Goal: Task Accomplishment & Management: Use online tool/utility

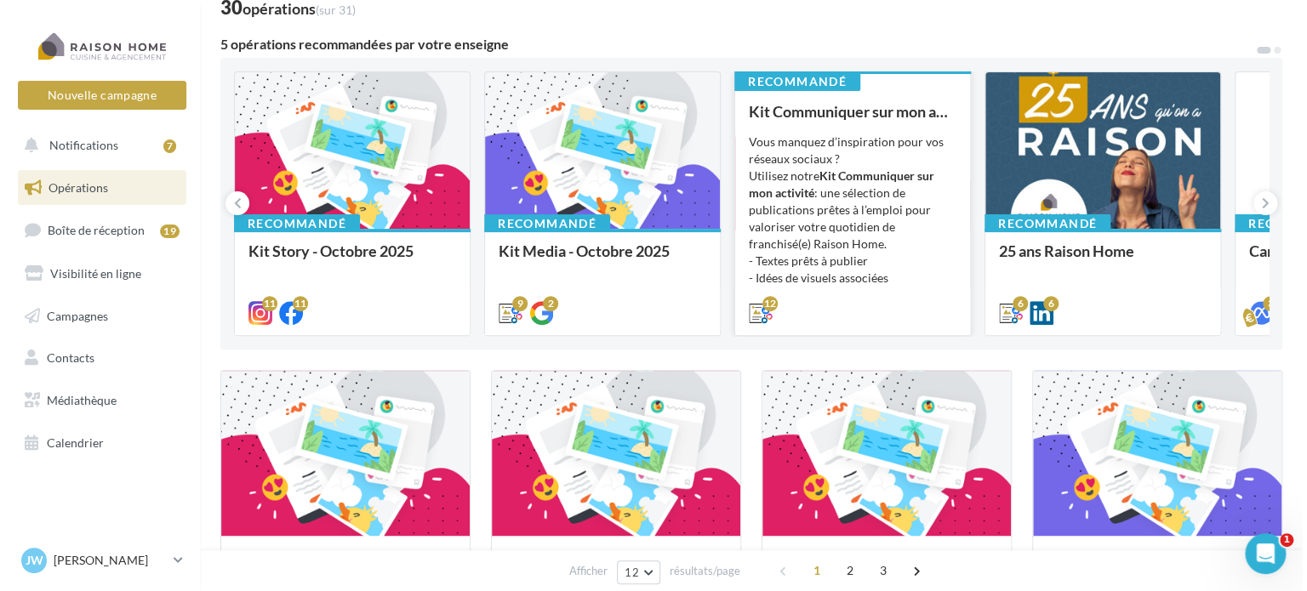
scroll to position [112, 0]
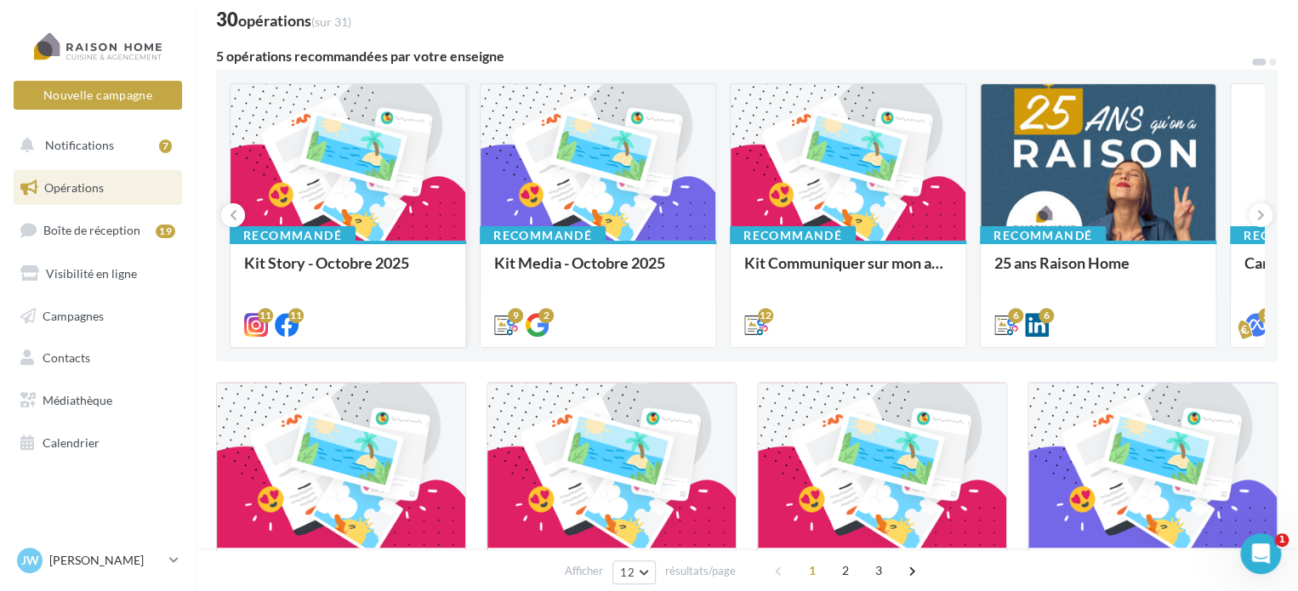
click at [415, 242] on div "Recommandé Kit Story - Octobre 2025" at bounding box center [348, 293] width 235 height 105
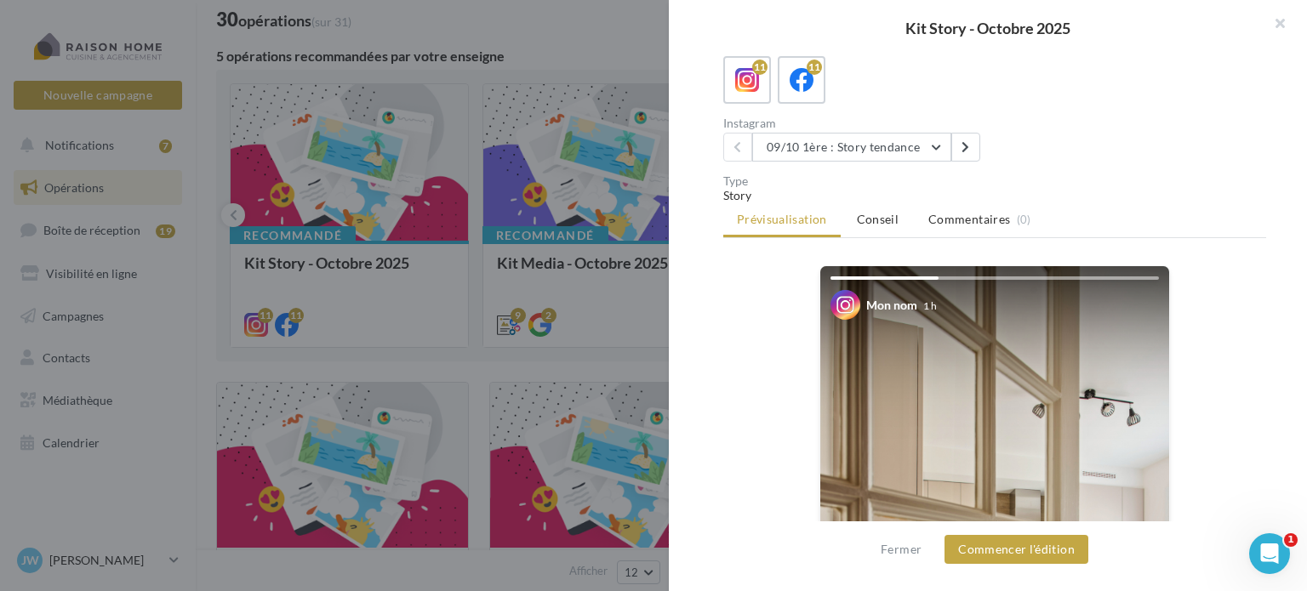
scroll to position [102, 0]
click at [961, 150] on icon at bounding box center [965, 147] width 8 height 12
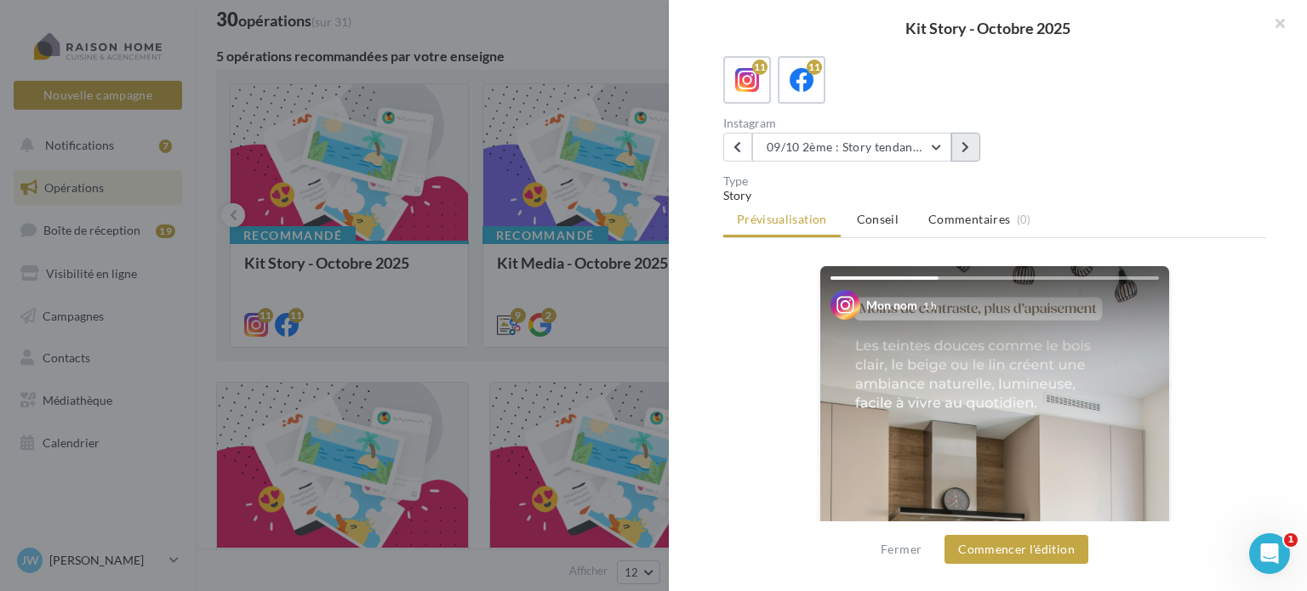
click at [961, 150] on icon at bounding box center [965, 147] width 8 height 12
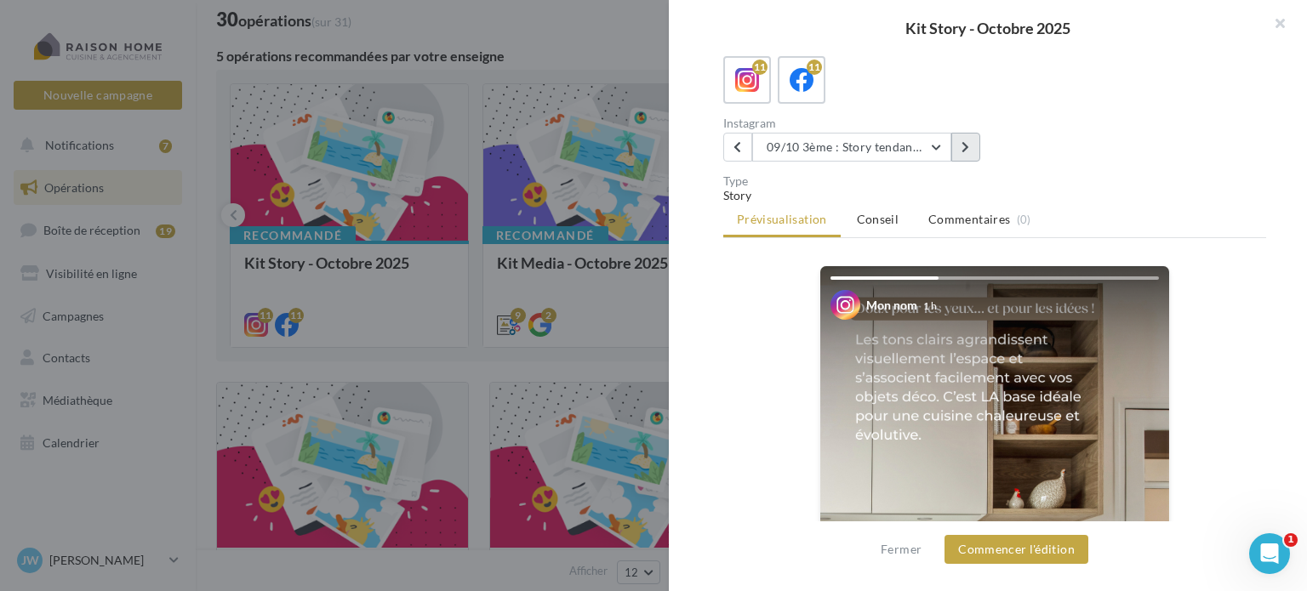
click at [961, 150] on icon at bounding box center [965, 147] width 8 height 12
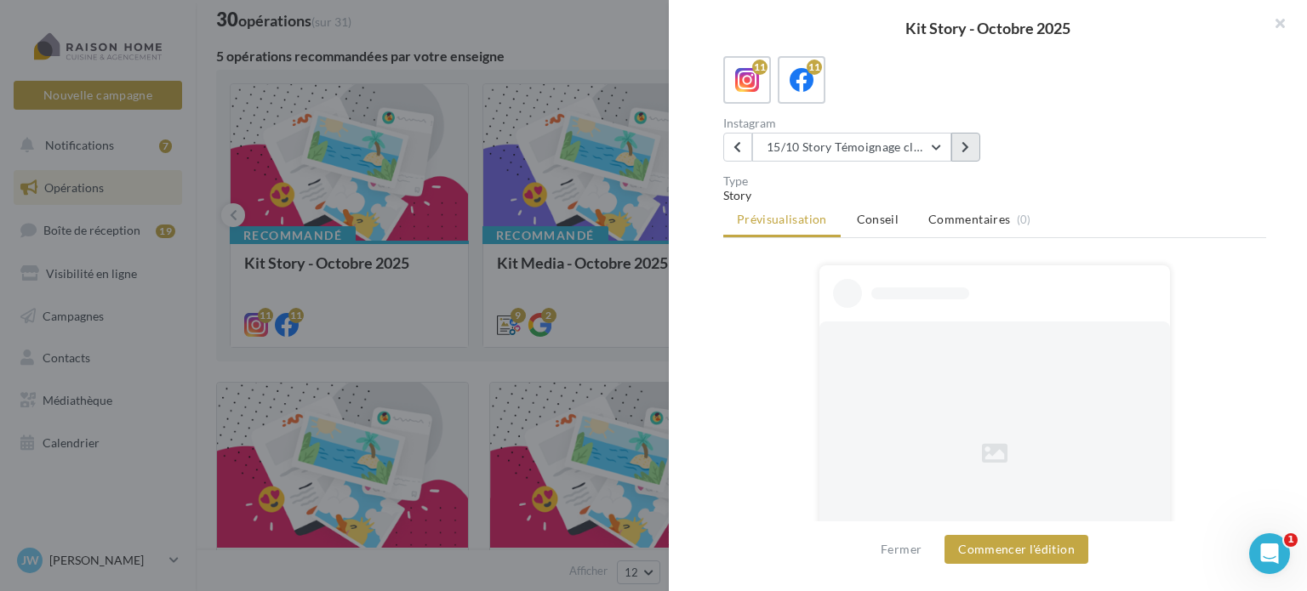
click at [961, 150] on icon at bounding box center [965, 147] width 8 height 12
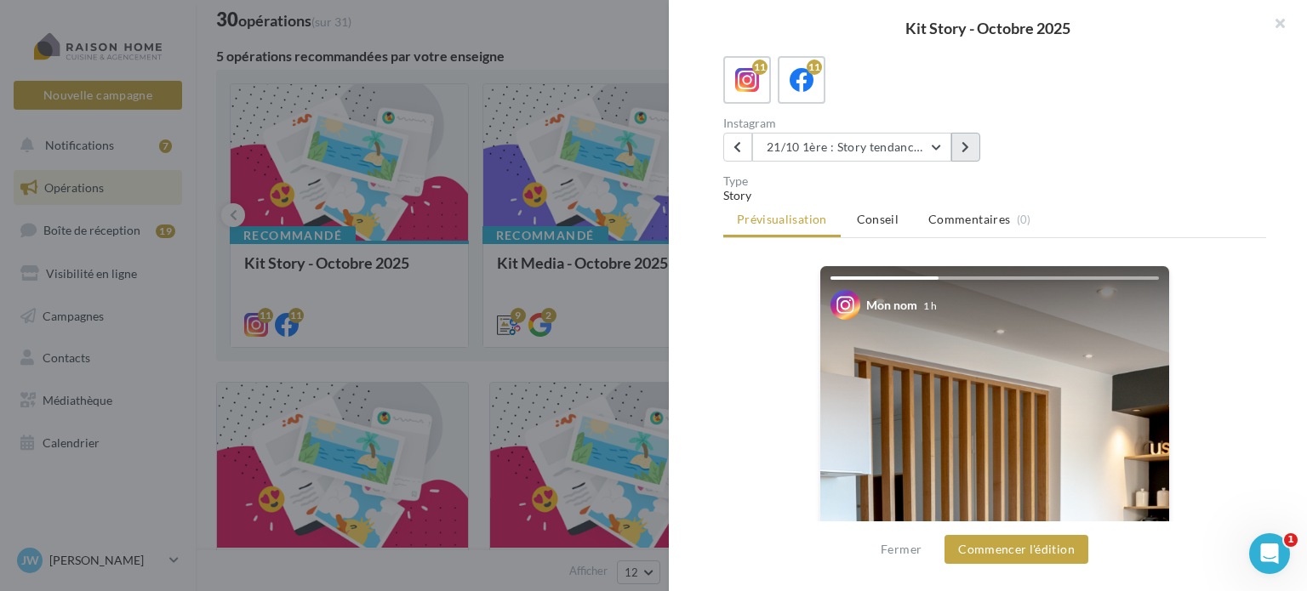
click at [978, 157] on button at bounding box center [965, 147] width 29 height 29
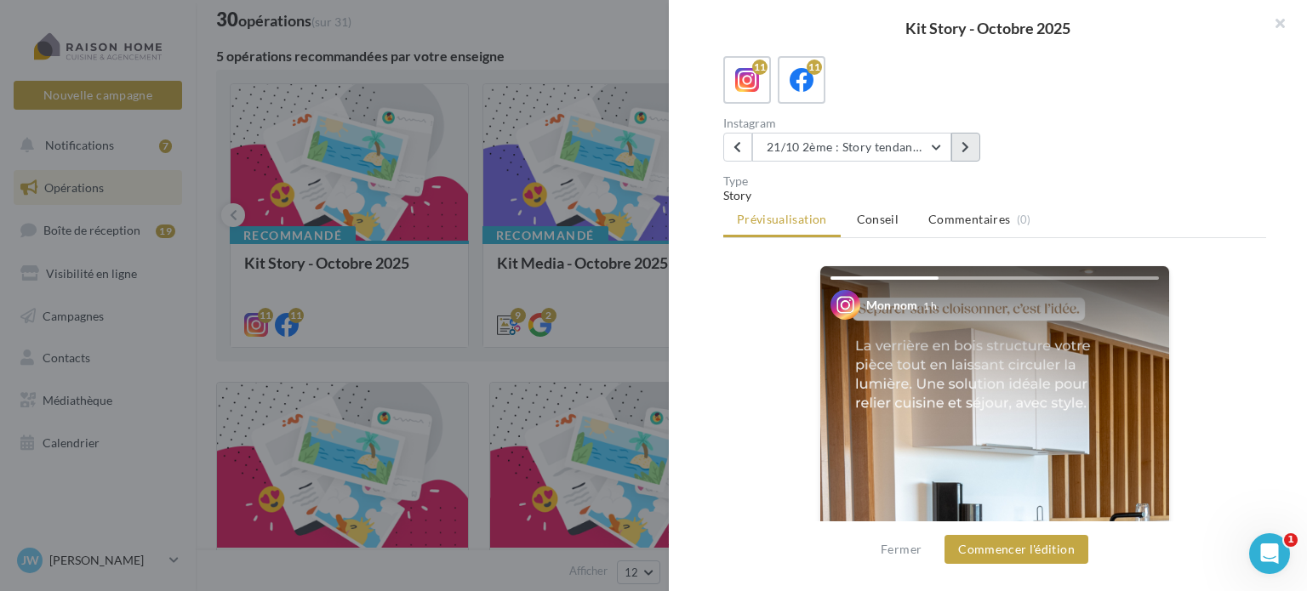
click at [970, 151] on button at bounding box center [965, 147] width 29 height 29
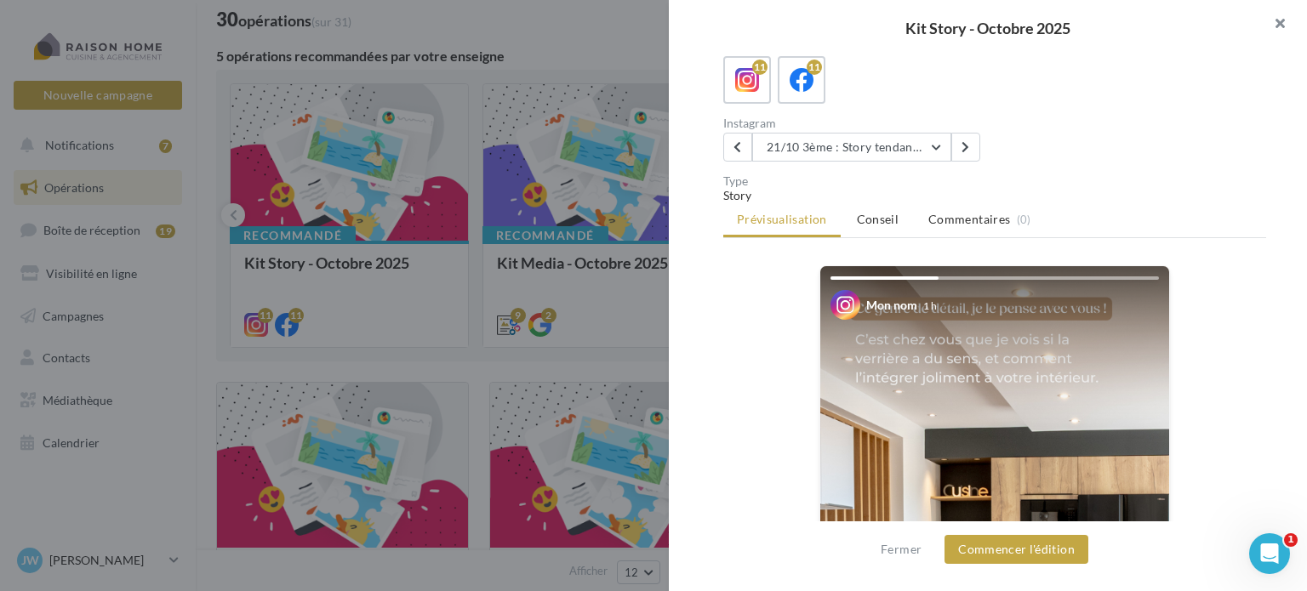
click at [1278, 20] on button "button" at bounding box center [1273, 25] width 68 height 51
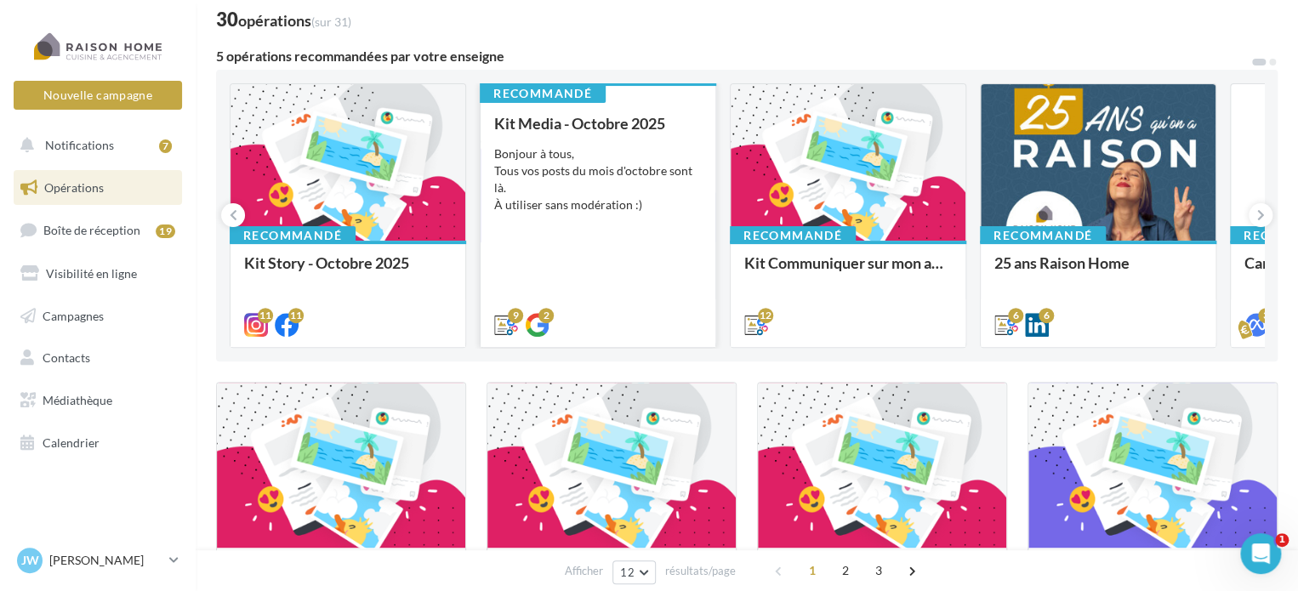
click at [638, 208] on div "Bonjour à tous, Tous vos posts du mois d'octobre sont là. À utiliser sans modér…" at bounding box center [598, 179] width 208 height 68
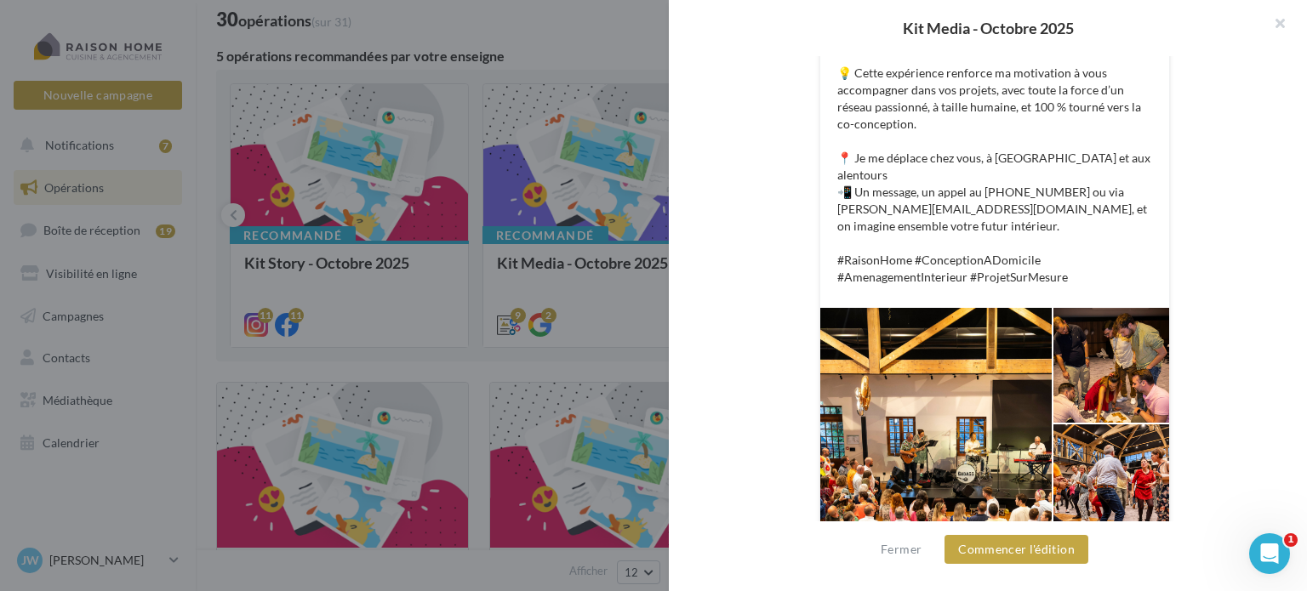
scroll to position [615, 0]
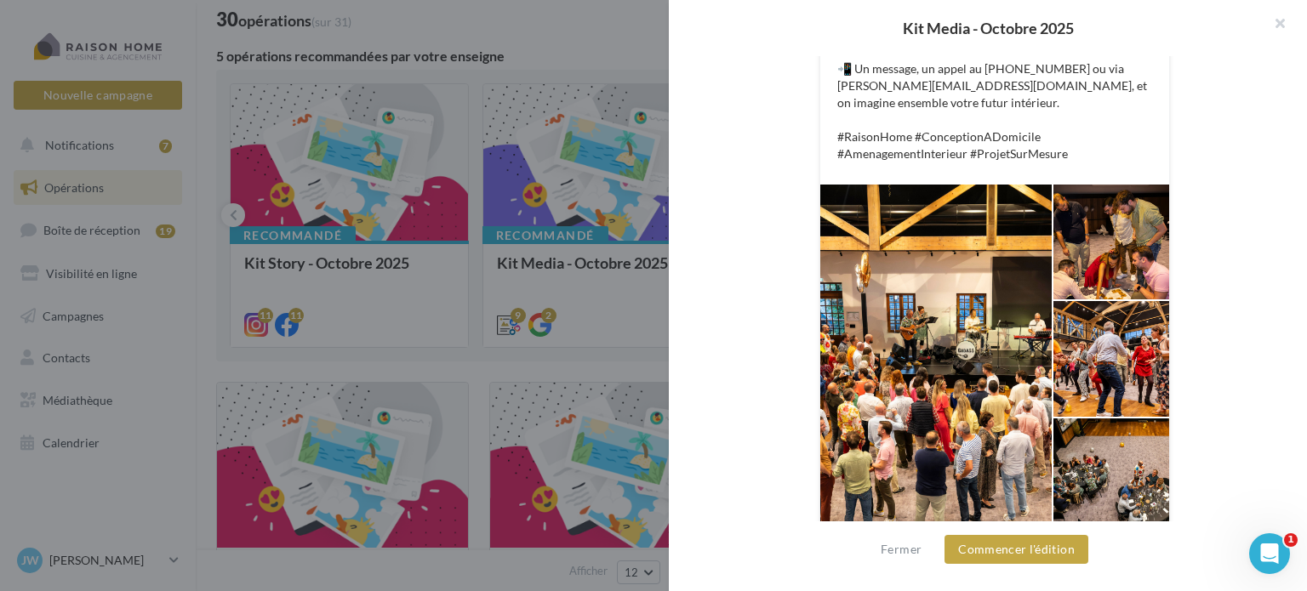
click at [914, 370] on div at bounding box center [935, 359] width 231 height 349
click at [1106, 462] on div at bounding box center [1111, 476] width 116 height 115
click at [1127, 301] on div at bounding box center [1111, 358] width 116 height 115
click at [1124, 345] on div at bounding box center [1111, 358] width 116 height 115
click at [1153, 360] on div at bounding box center [1111, 358] width 116 height 115
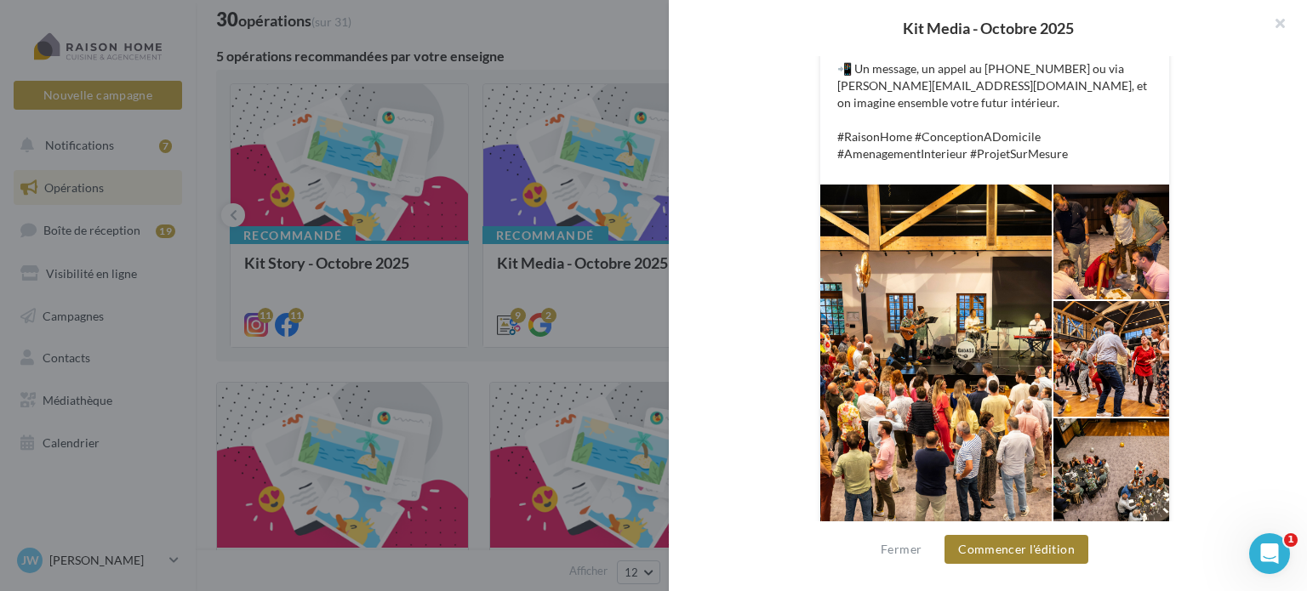
click at [1015, 547] on button "Commencer l'édition" at bounding box center [1016, 549] width 144 height 29
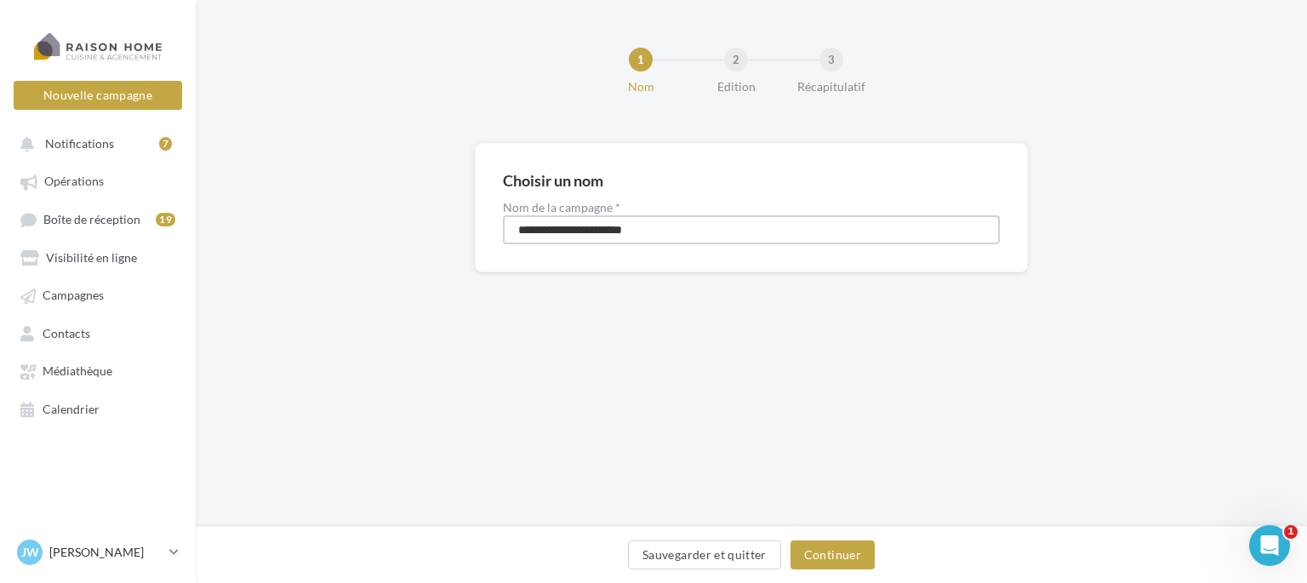
drag, startPoint x: 711, startPoint y: 231, endPoint x: 470, endPoint y: 238, distance: 241.7
click at [470, 238] on div "**********" at bounding box center [751, 235] width 1111 height 184
click at [534, 224] on input "**********" at bounding box center [751, 229] width 497 height 29
type input "**********"
click at [821, 553] on button "Continuer" at bounding box center [832, 554] width 84 height 29
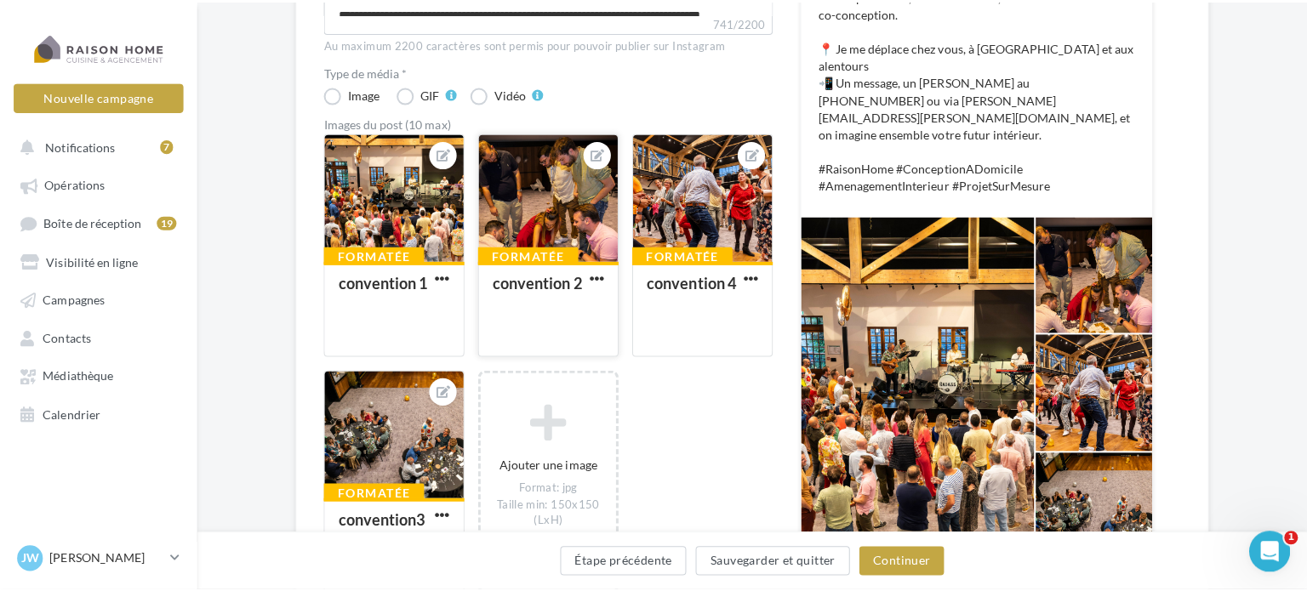
scroll to position [476, 0]
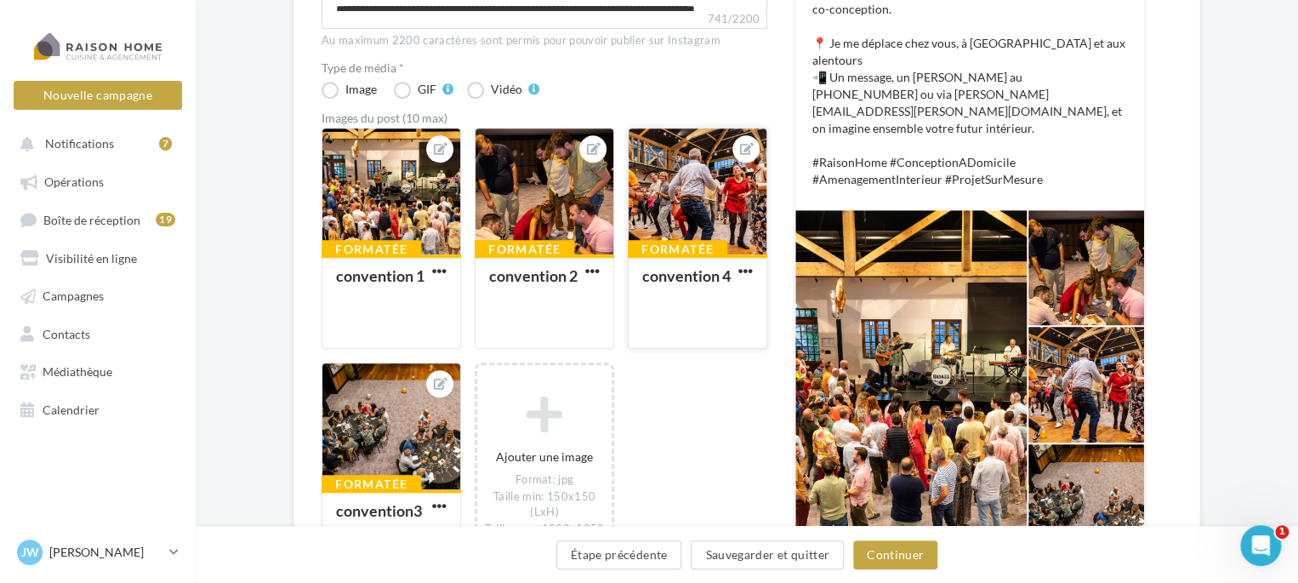
click at [673, 200] on div at bounding box center [698, 192] width 138 height 128
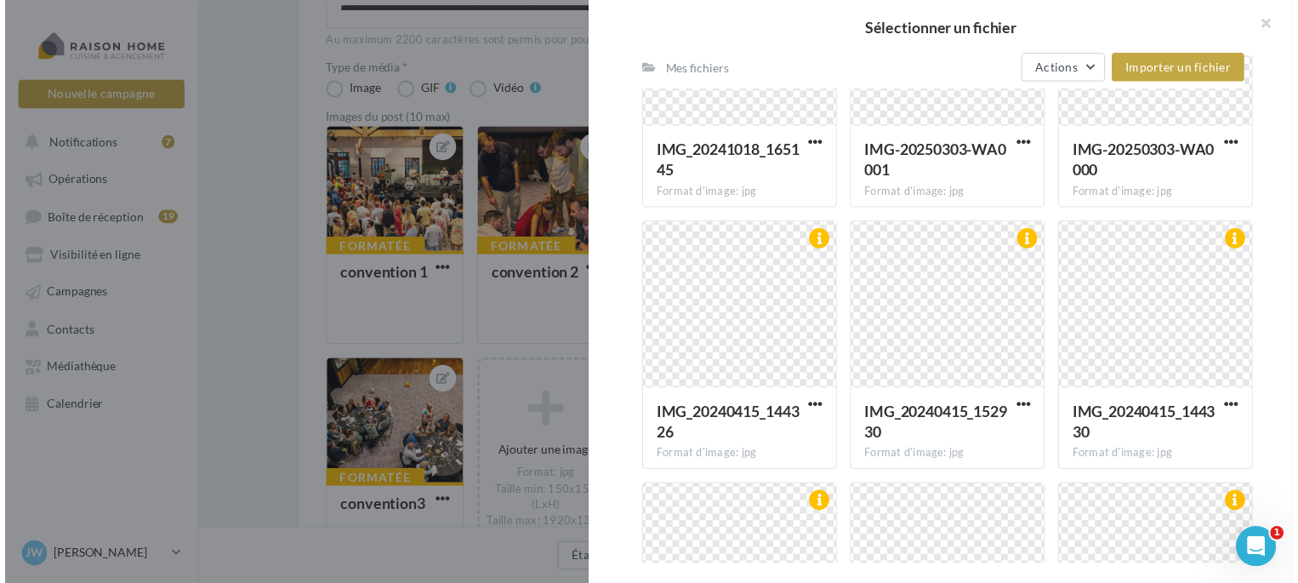
scroll to position [3893, 0]
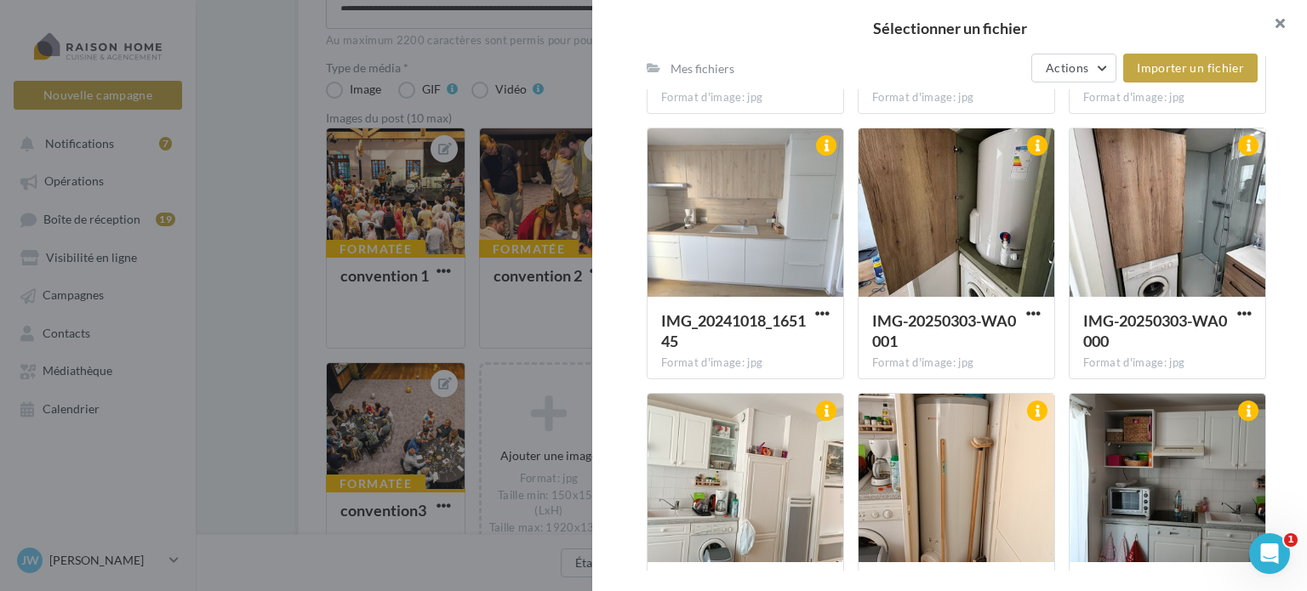
click at [1273, 26] on button "button" at bounding box center [1273, 25] width 68 height 51
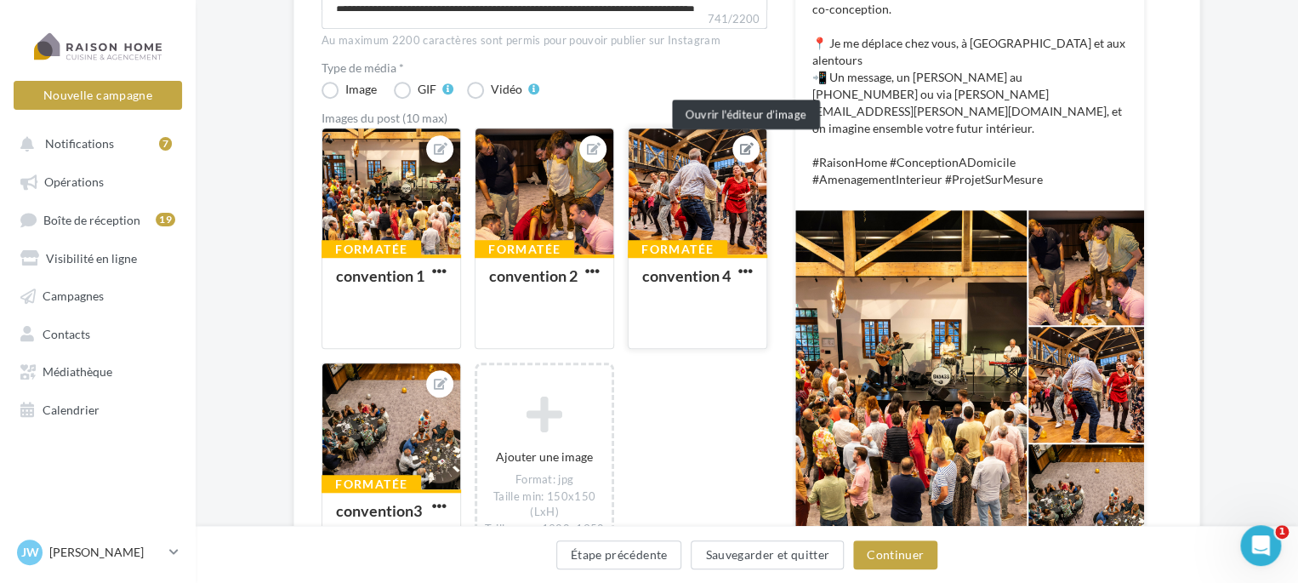
click at [745, 154] on button at bounding box center [746, 149] width 14 height 20
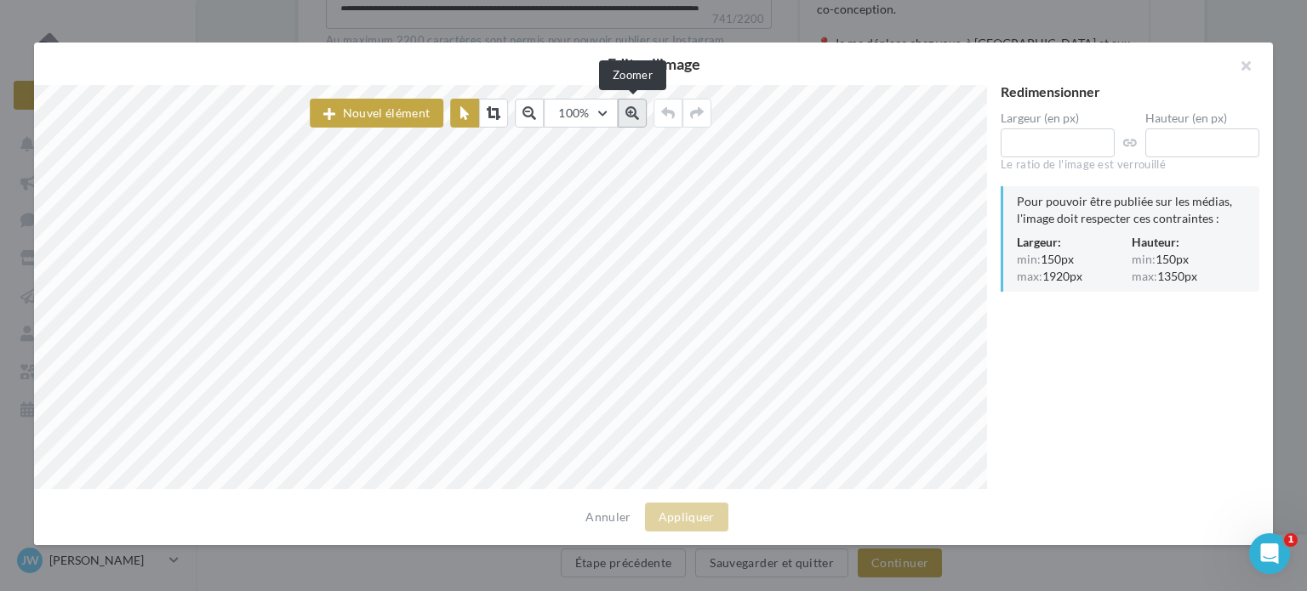
click at [622, 114] on button at bounding box center [632, 113] width 29 height 29
click at [626, 114] on icon at bounding box center [632, 113] width 14 height 14
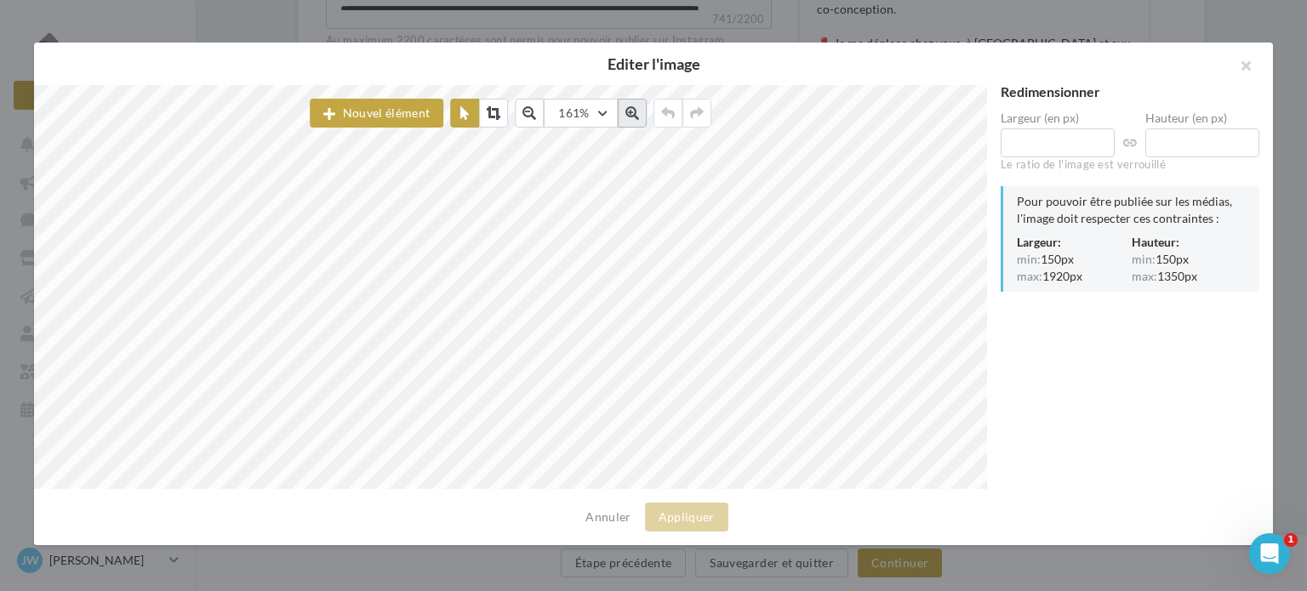
click at [626, 114] on icon at bounding box center [632, 113] width 14 height 14
click at [1249, 68] on button "button" at bounding box center [1238, 68] width 68 height 51
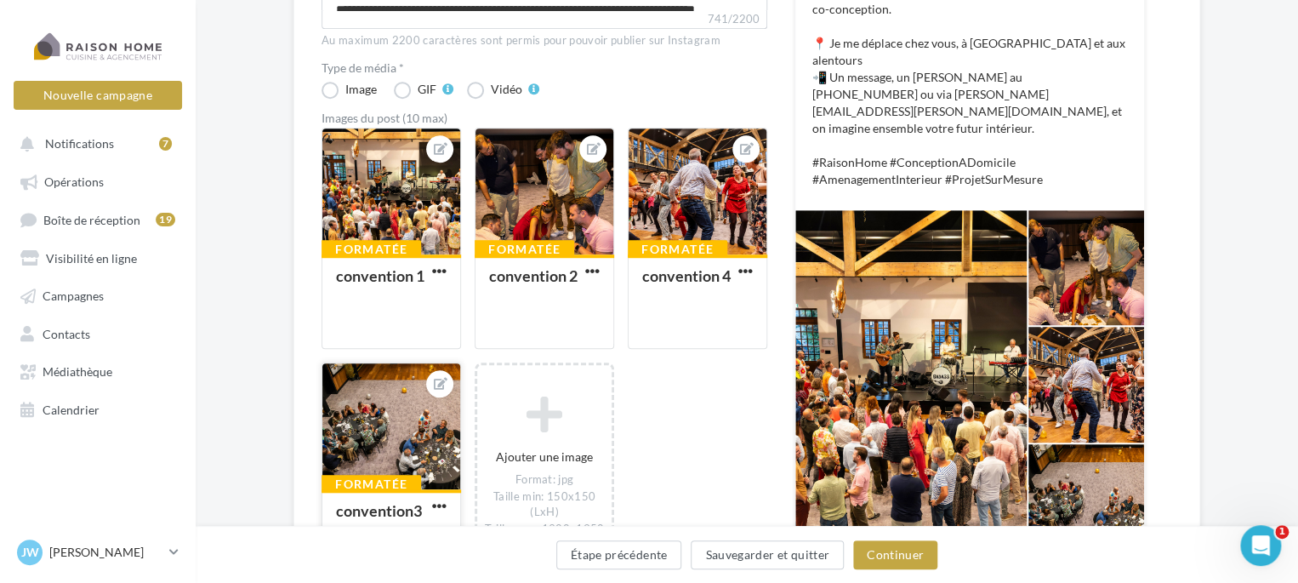
click at [394, 419] on div at bounding box center [391, 427] width 138 height 128
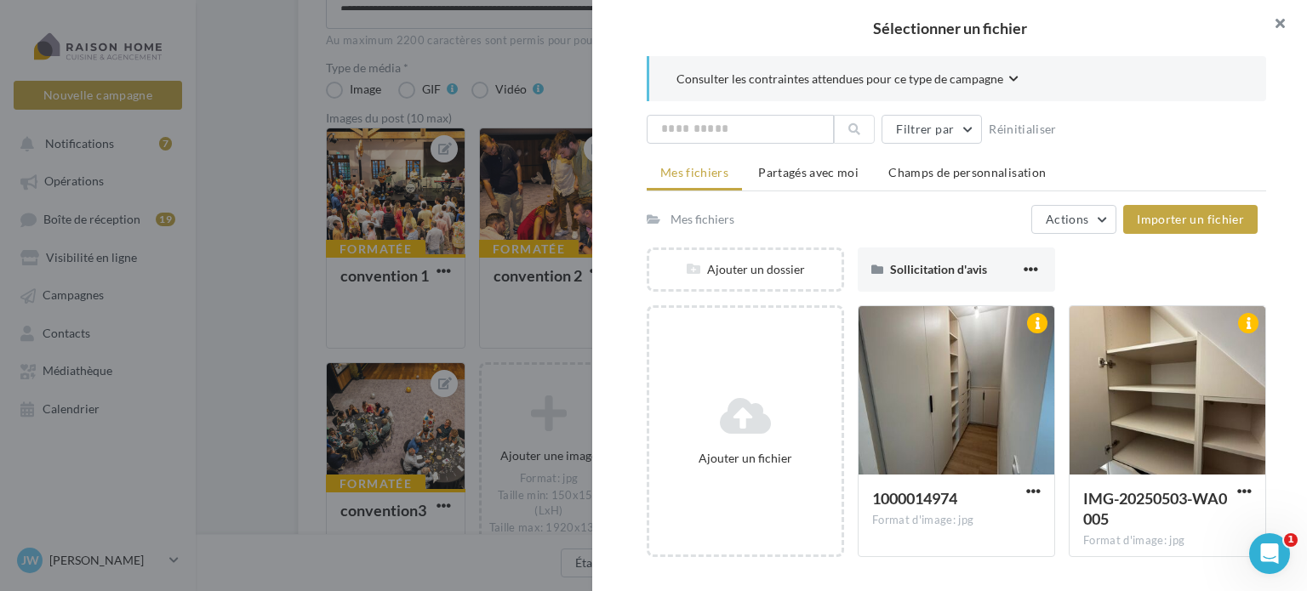
click at [1281, 26] on button "button" at bounding box center [1273, 25] width 68 height 51
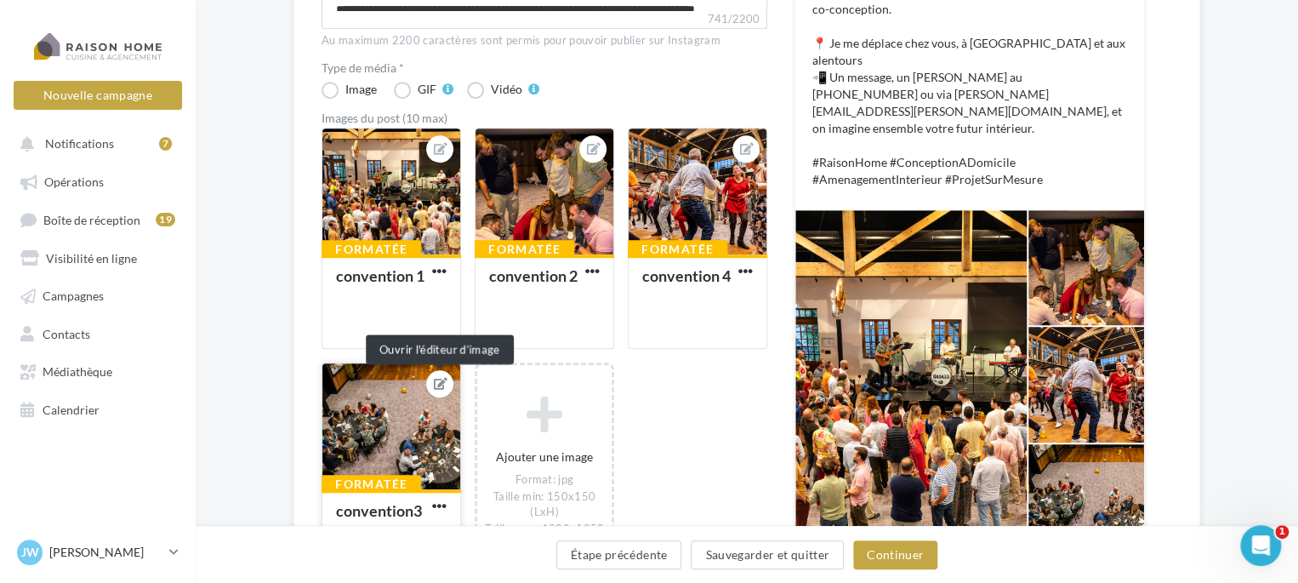
click at [441, 381] on icon at bounding box center [441, 384] width 14 height 12
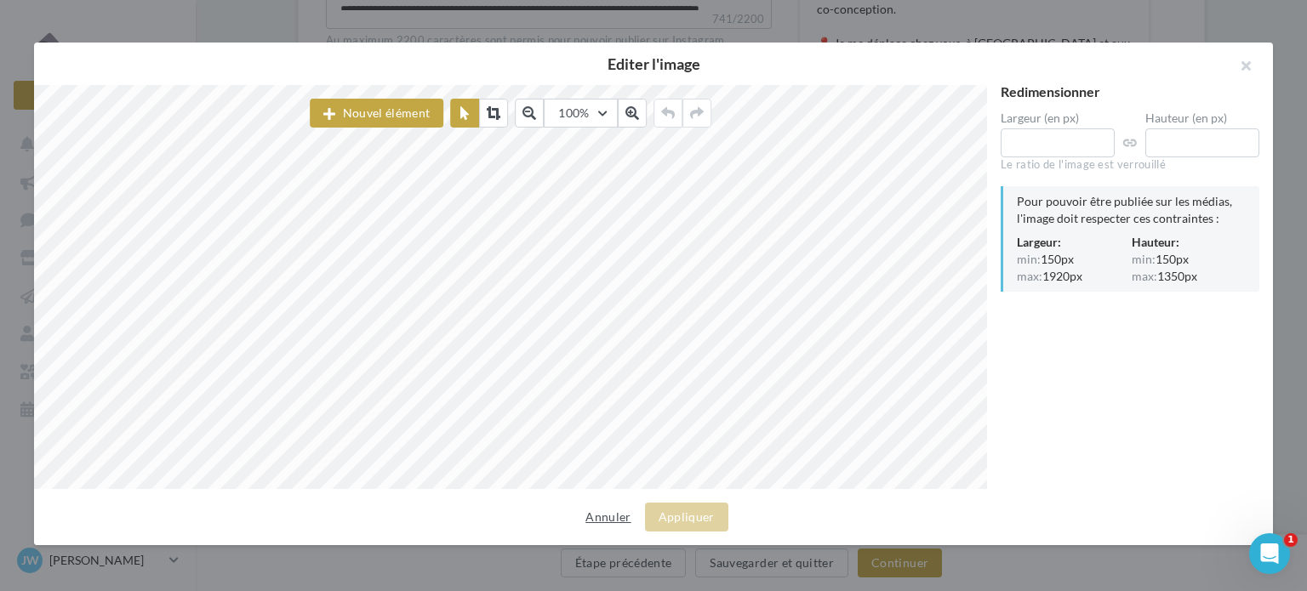
click at [609, 515] on button "Annuler" at bounding box center [607, 517] width 59 height 20
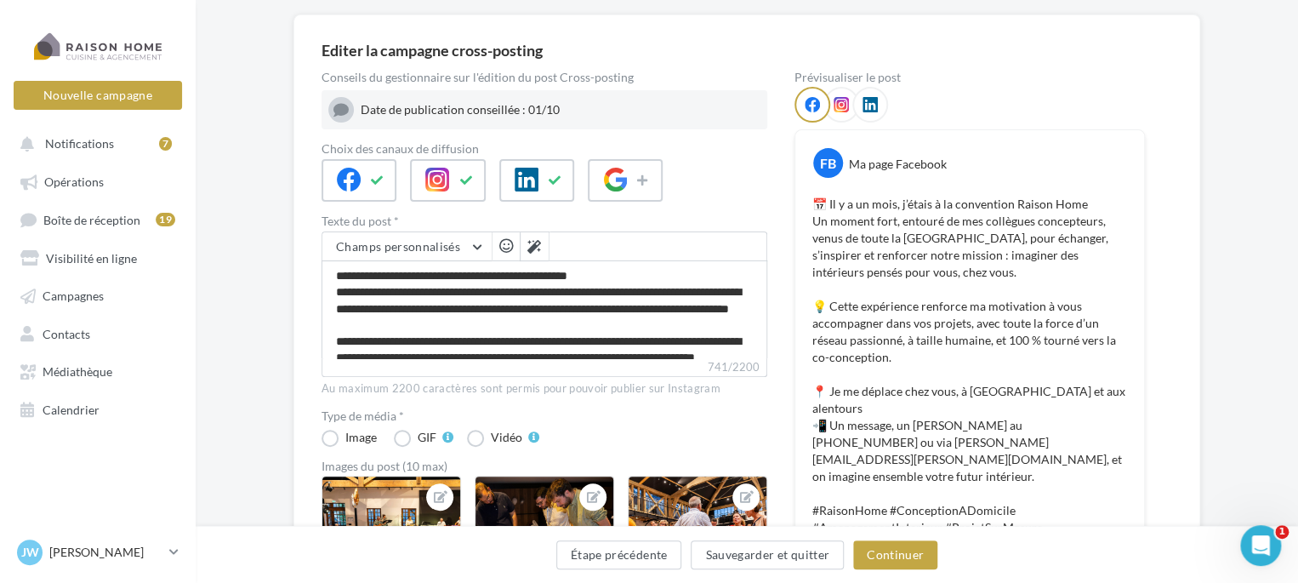
scroll to position [122, 0]
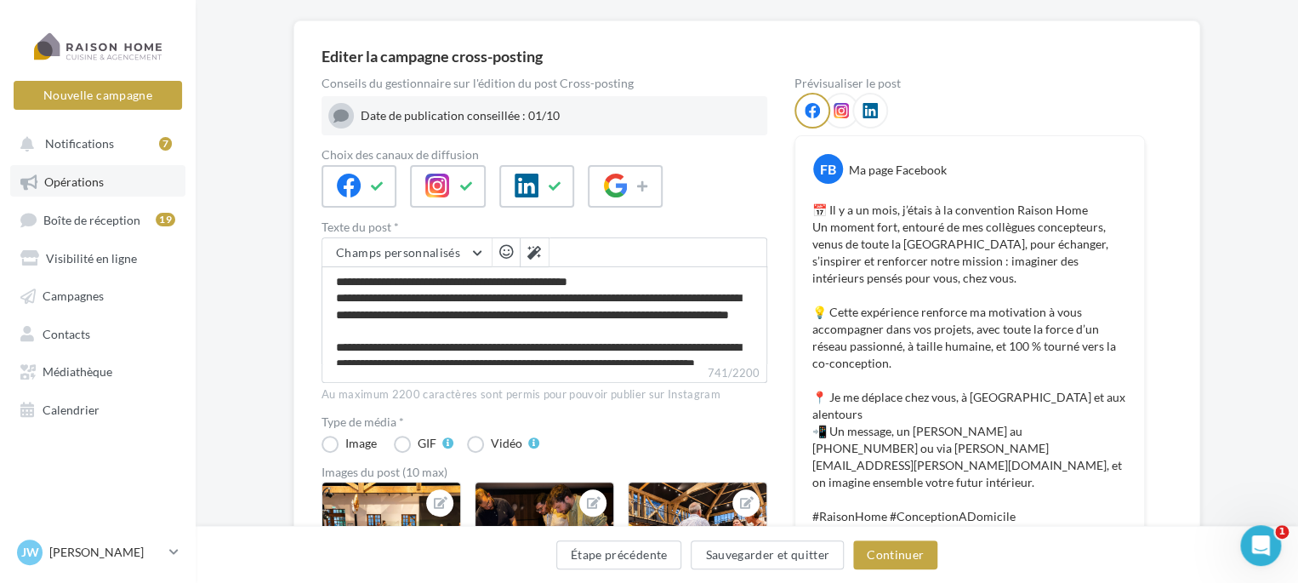
click at [97, 179] on span "Opérations" at bounding box center [74, 181] width 60 height 14
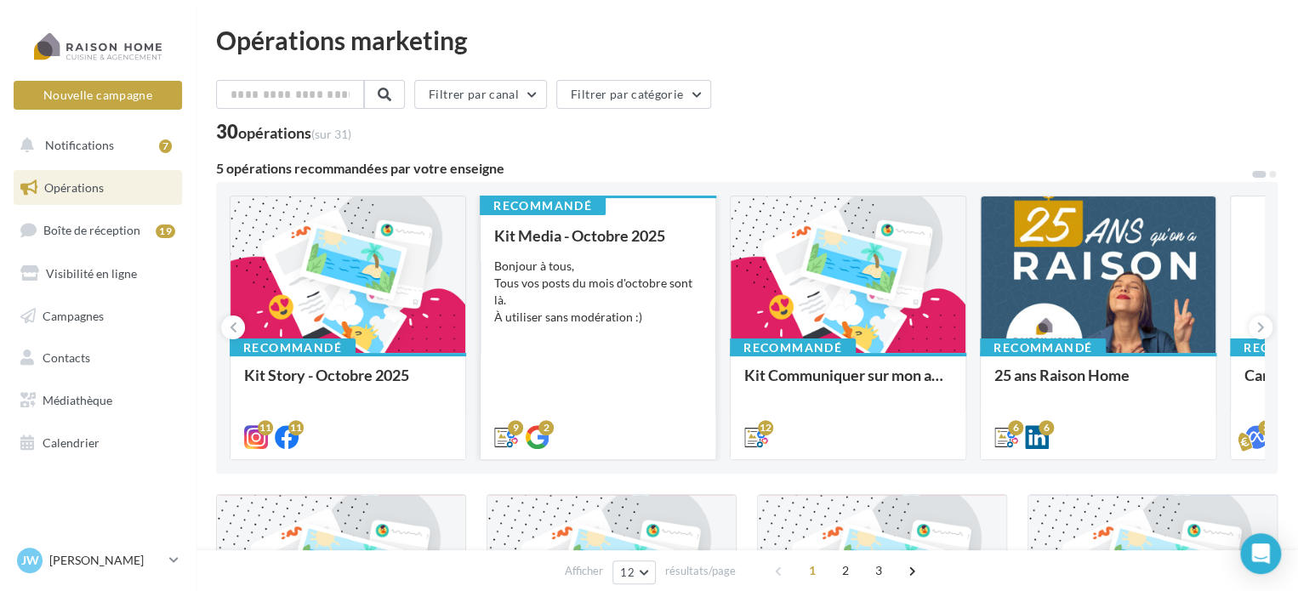
click at [589, 312] on div "Bonjour à tous, Tous vos posts du mois d'octobre sont là. À utiliser sans modér…" at bounding box center [598, 292] width 208 height 68
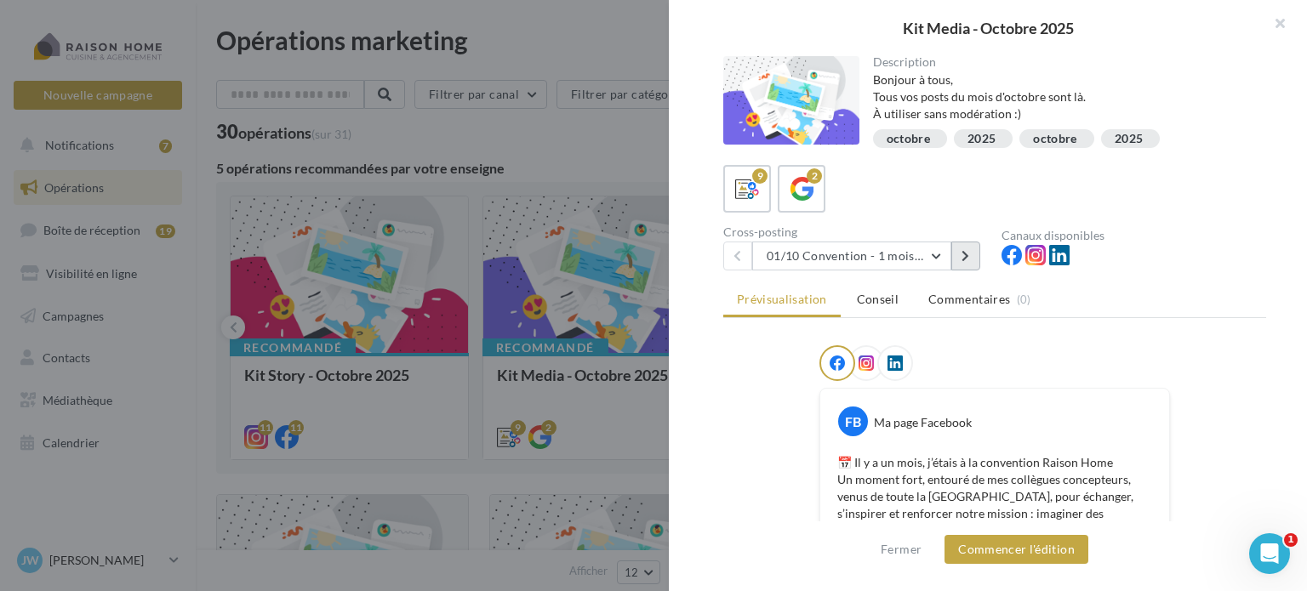
click at [956, 247] on button at bounding box center [965, 256] width 29 height 29
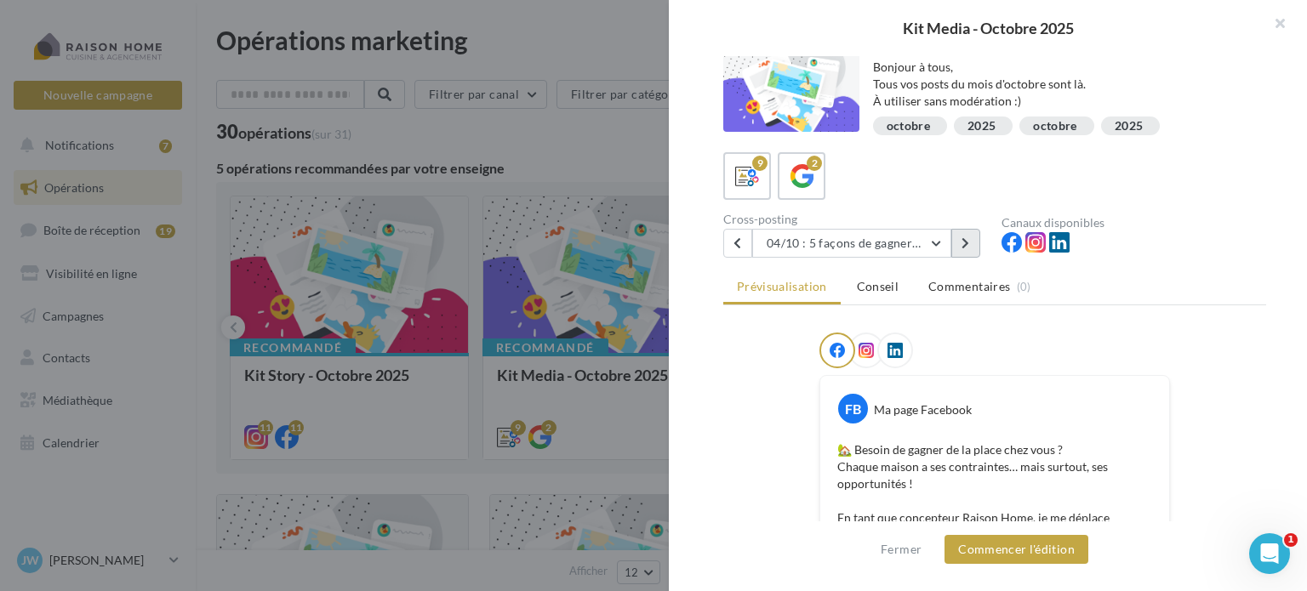
scroll to position [9, 0]
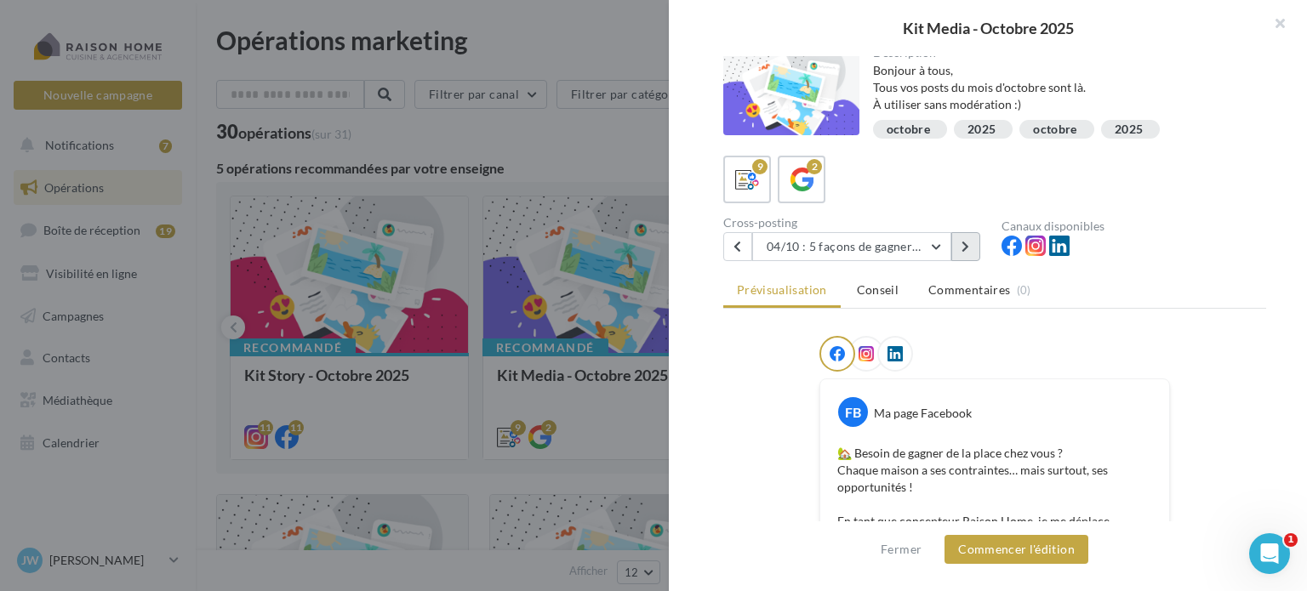
click at [960, 252] on button at bounding box center [965, 246] width 29 height 29
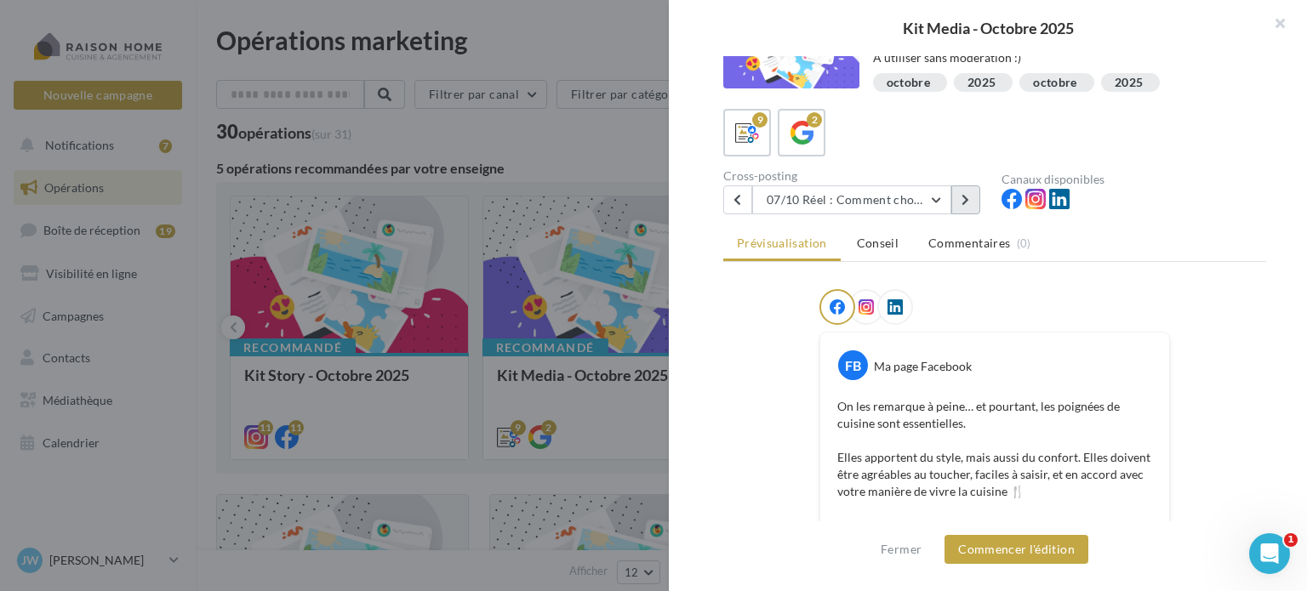
scroll to position [14, 0]
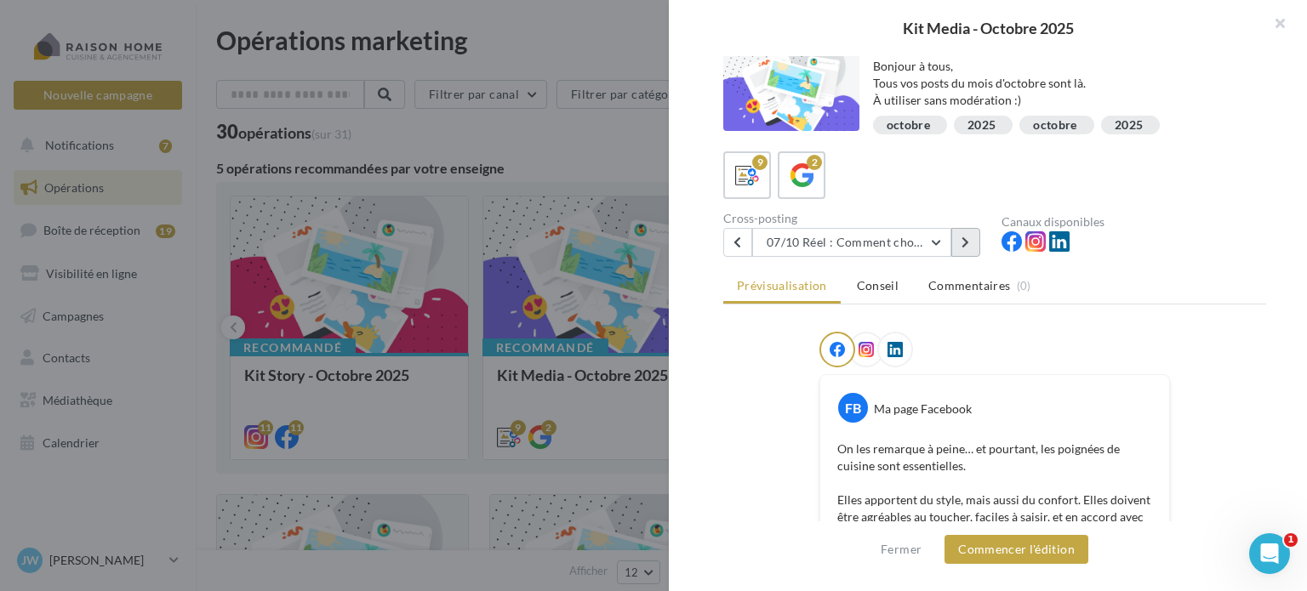
click at [954, 243] on button at bounding box center [965, 242] width 29 height 29
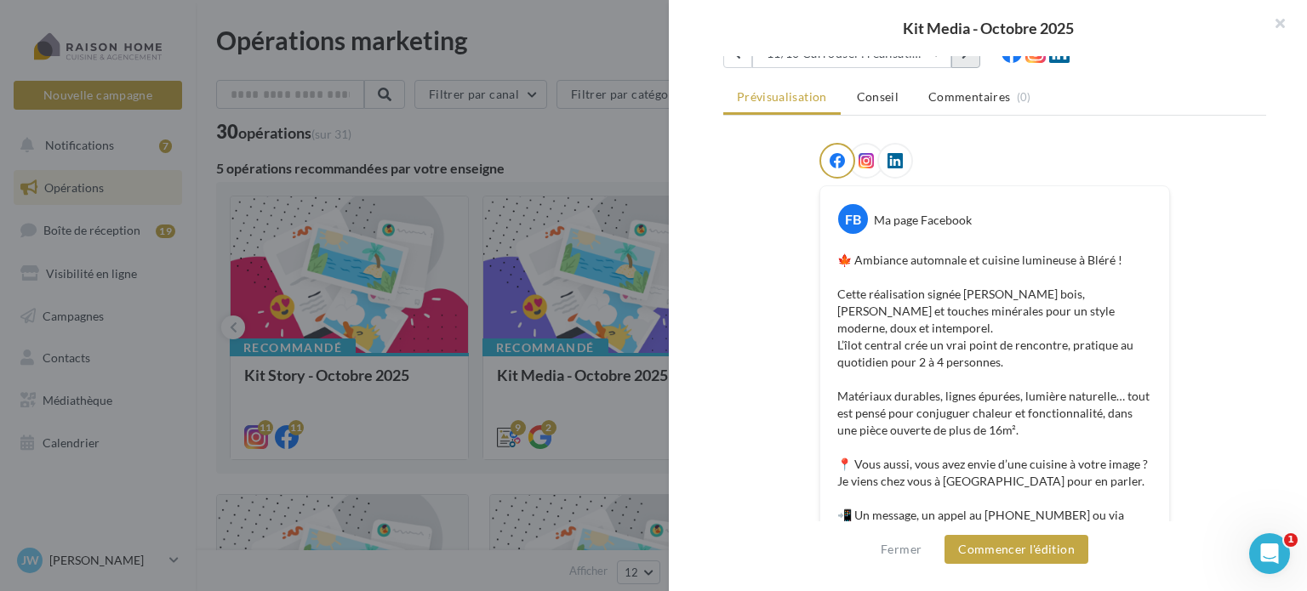
scroll to position [173, 0]
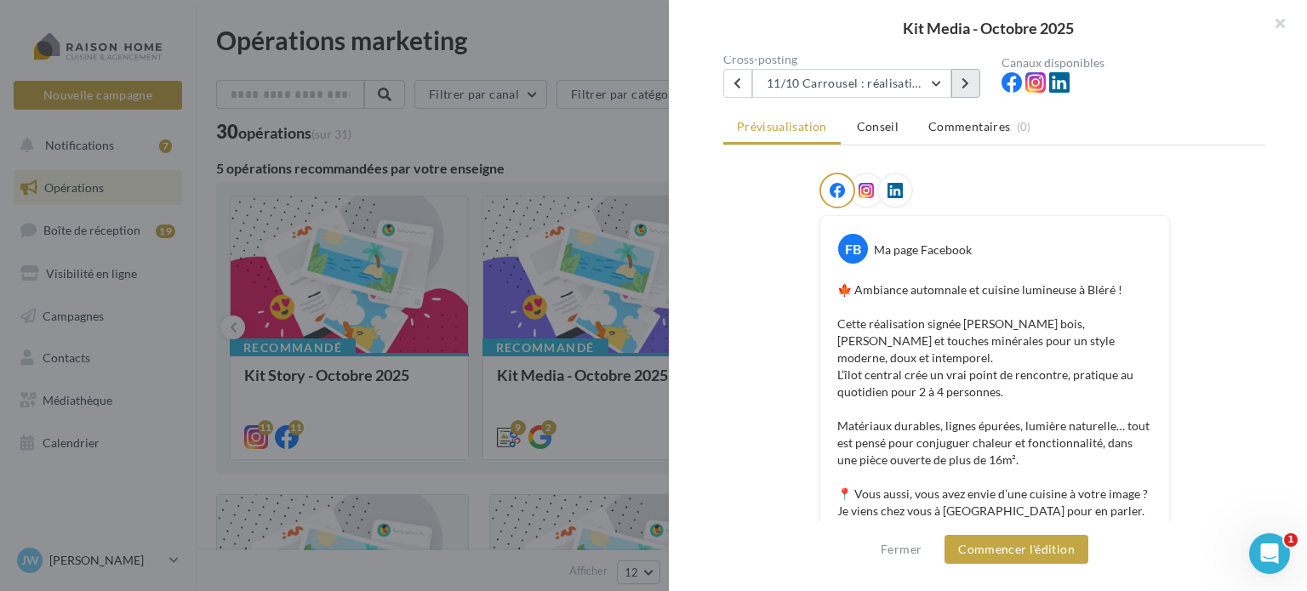
click at [956, 79] on button at bounding box center [965, 83] width 29 height 29
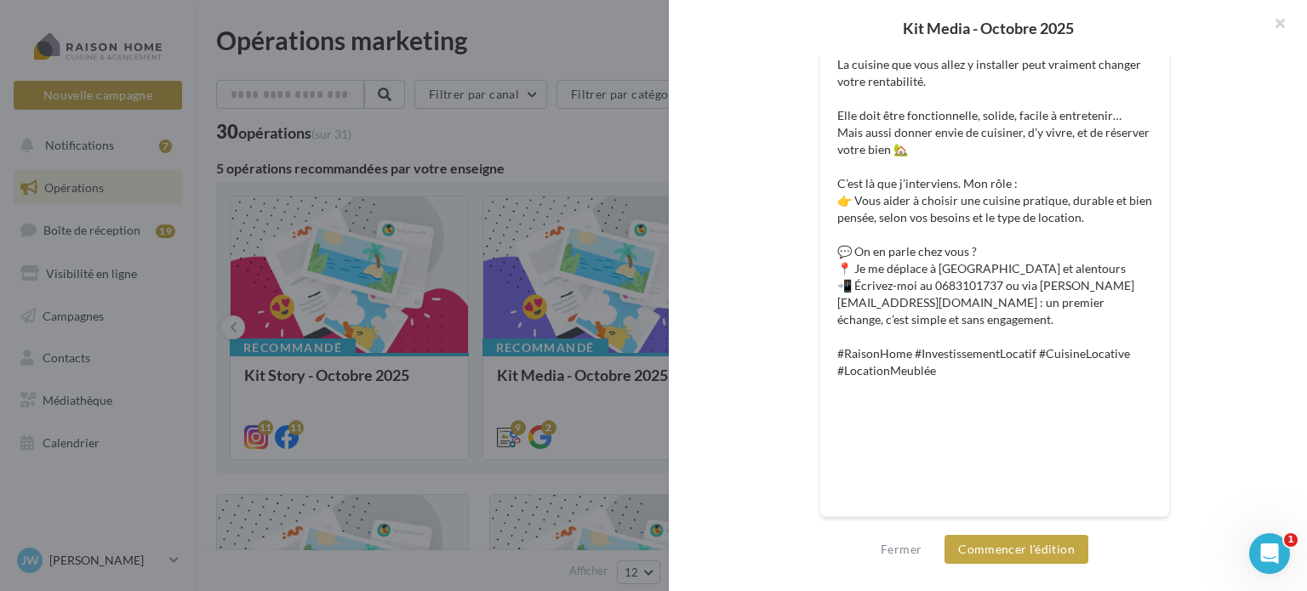
scroll to position [0, 0]
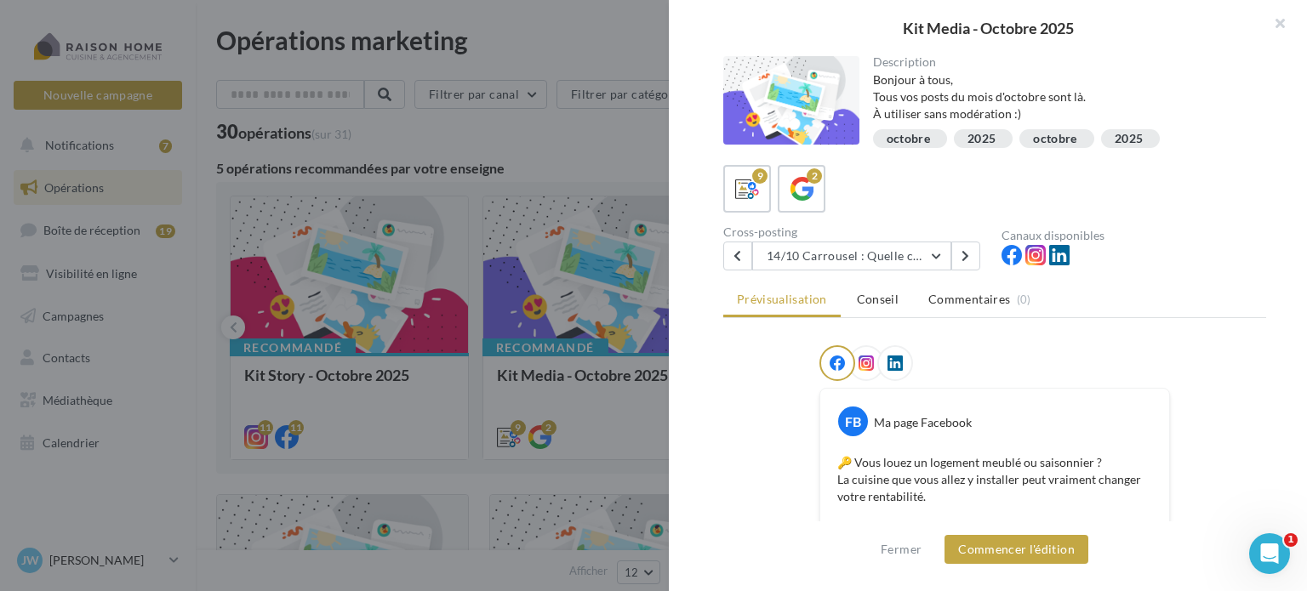
click at [952, 240] on div "Cross-posting 14/10 Carrousel : Quelle cuisine choisir pour un investissement l…" at bounding box center [862, 248] width 278 height 44
click at [960, 248] on button at bounding box center [965, 256] width 29 height 29
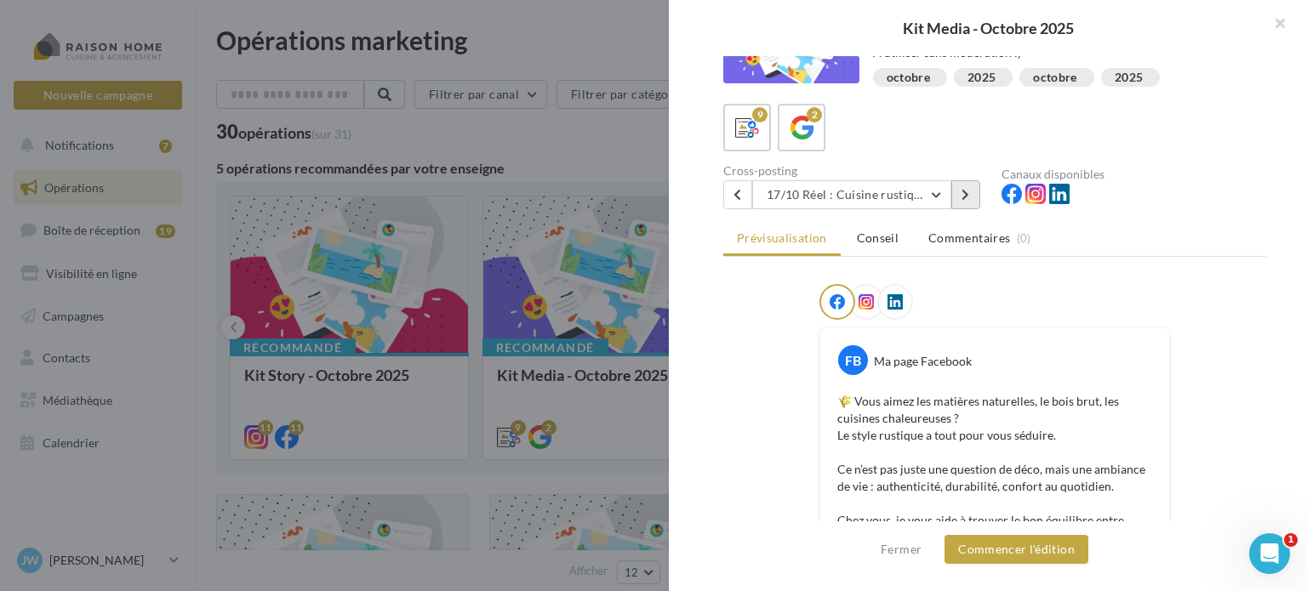
scroll to position [55, 0]
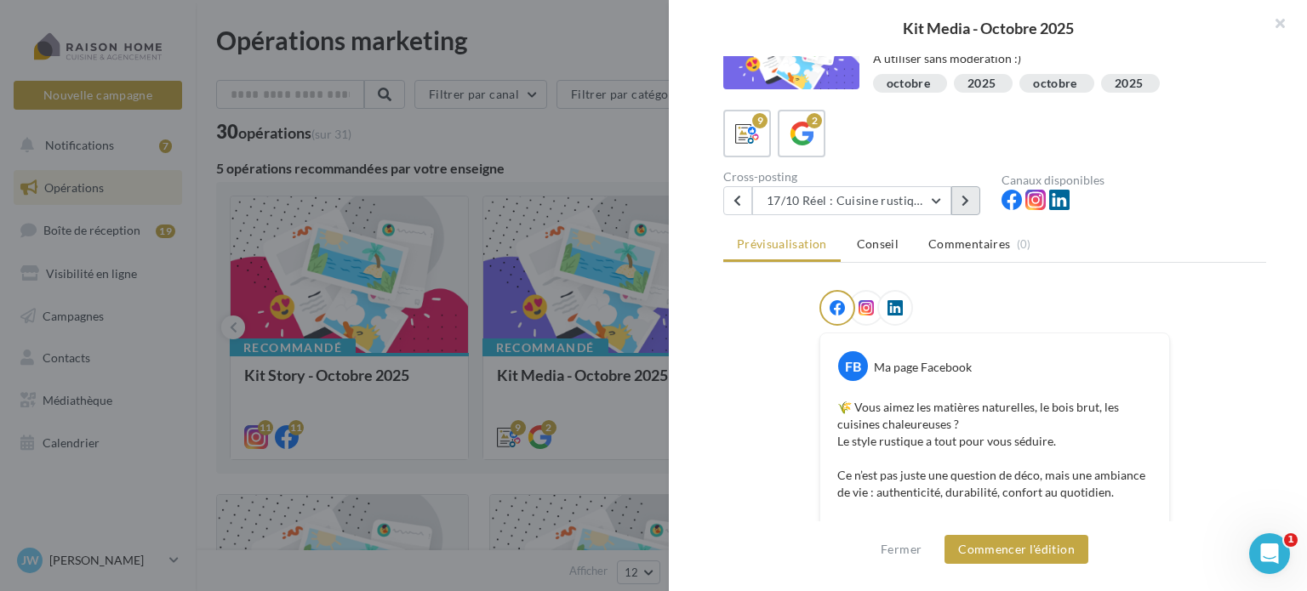
click at [978, 201] on button at bounding box center [965, 200] width 29 height 29
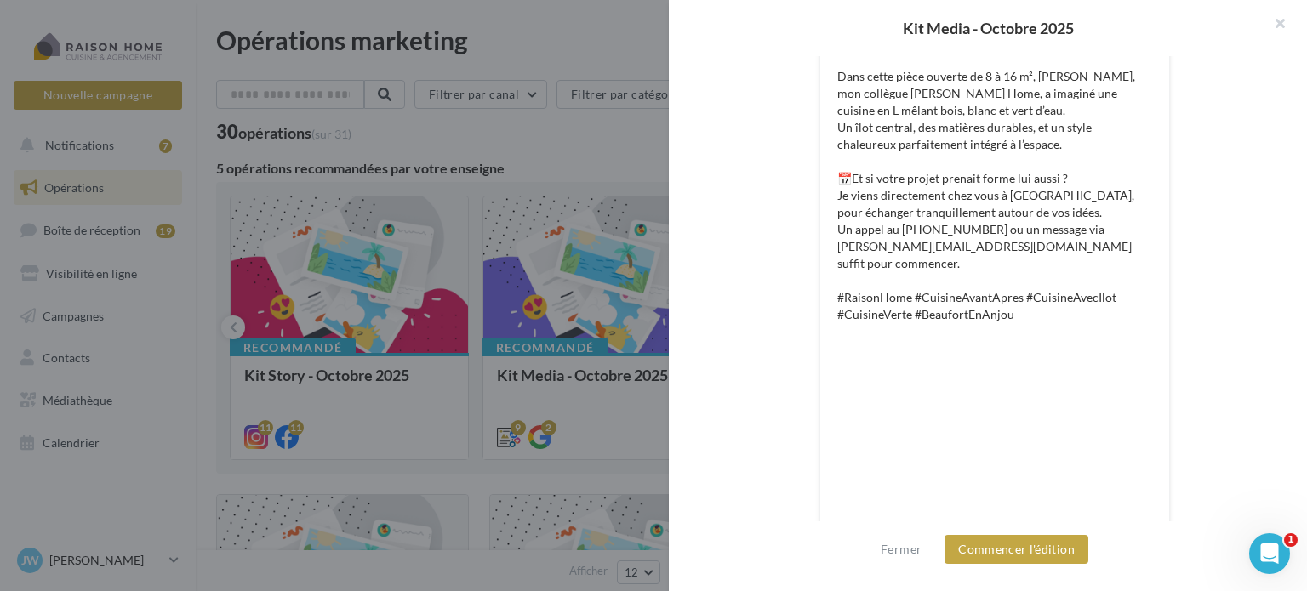
scroll to position [0, 0]
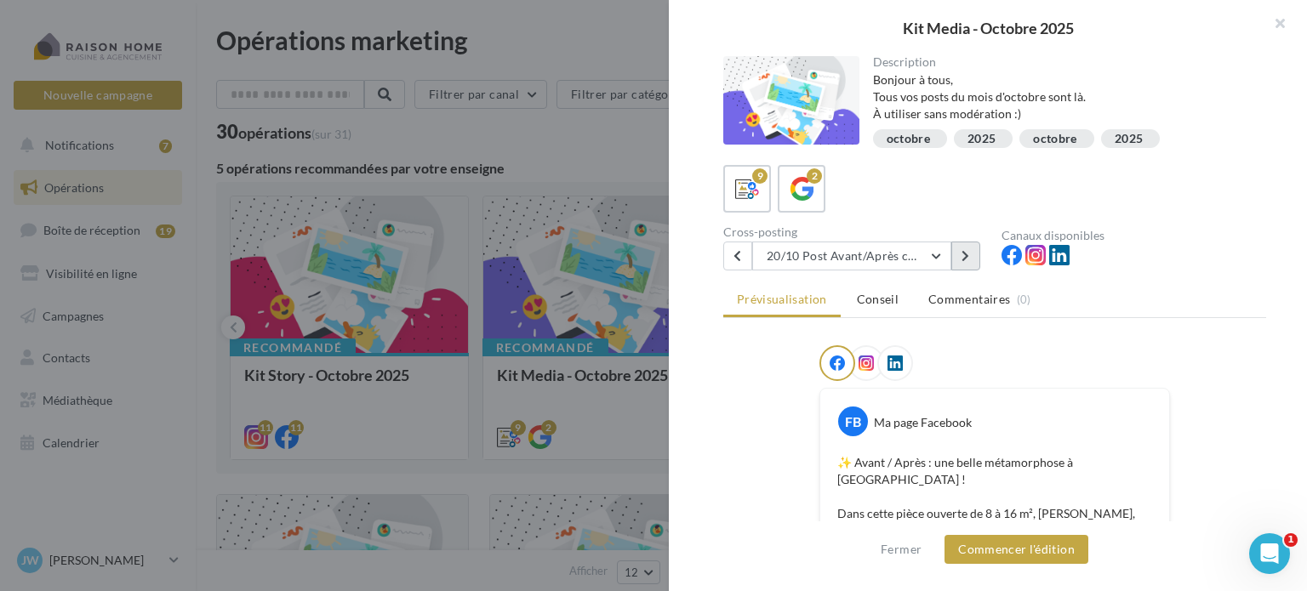
click at [973, 258] on button at bounding box center [965, 256] width 29 height 29
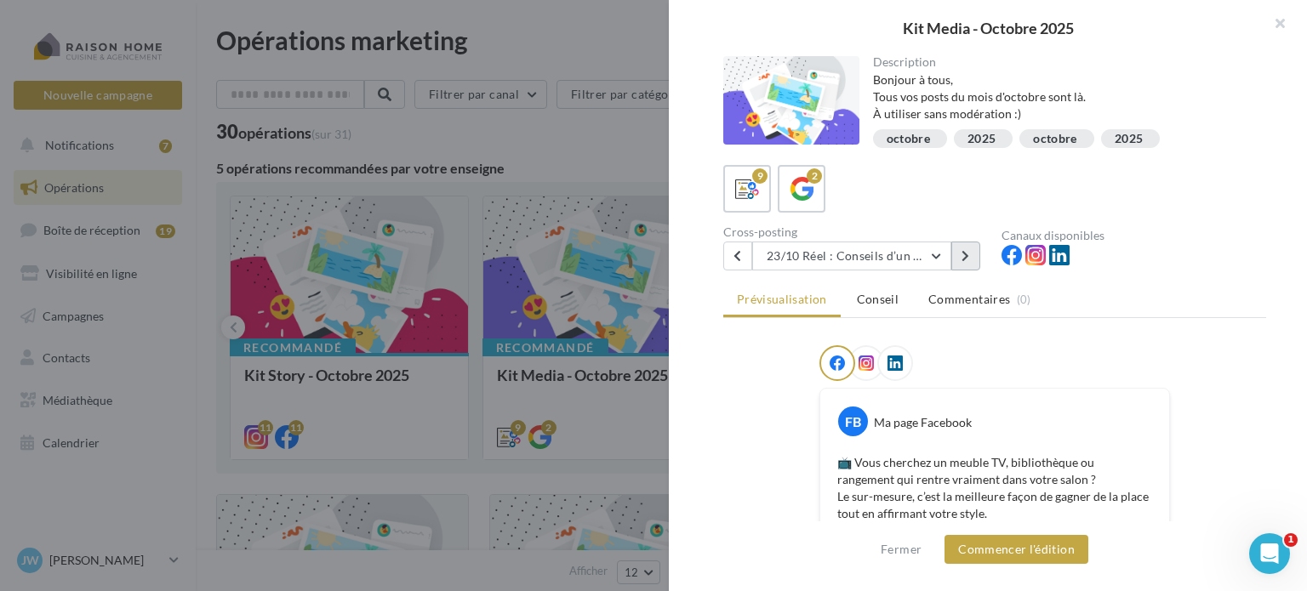
click at [965, 251] on icon at bounding box center [965, 256] width 8 height 12
click at [1276, 20] on button "button" at bounding box center [1273, 25] width 68 height 51
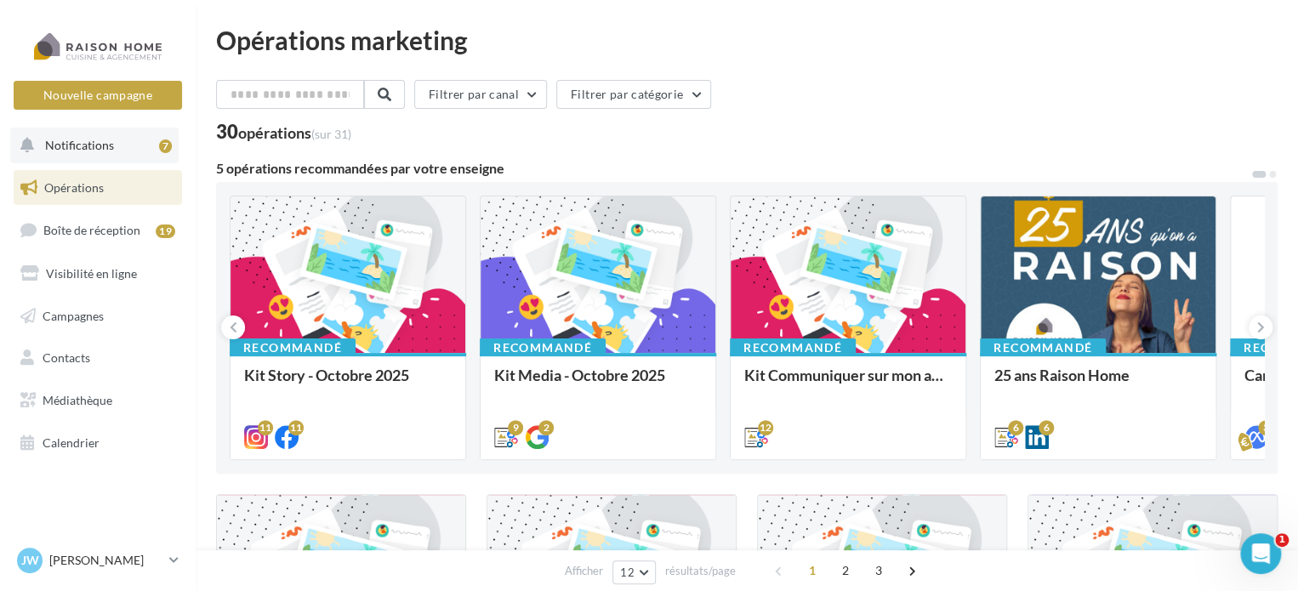
click at [81, 138] on span "Notifications" at bounding box center [79, 145] width 69 height 14
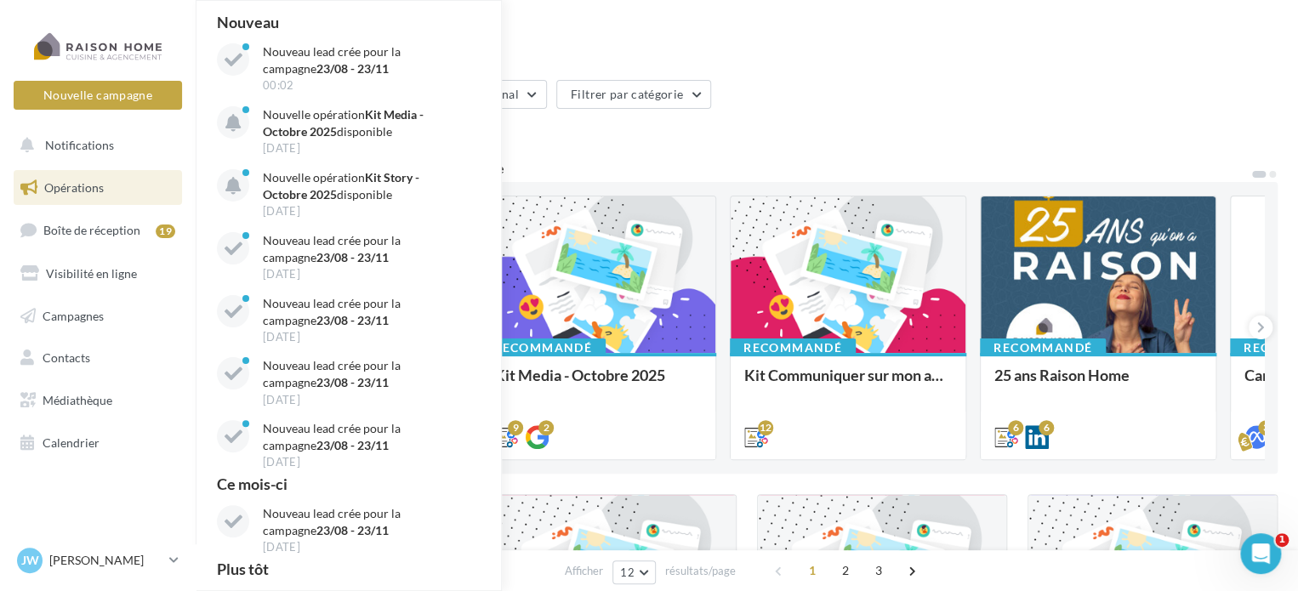
click at [652, 123] on div "30 opérations (sur 31)" at bounding box center [747, 133] width 1062 height 22
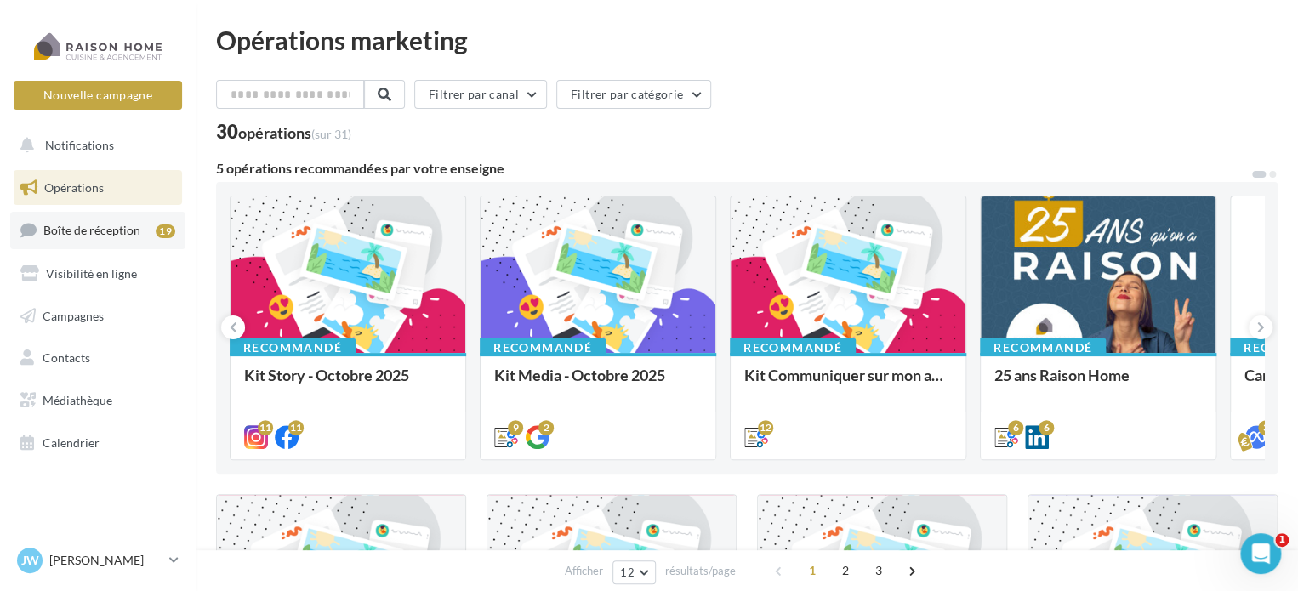
click at [105, 224] on span "Boîte de réception" at bounding box center [91, 230] width 97 height 14
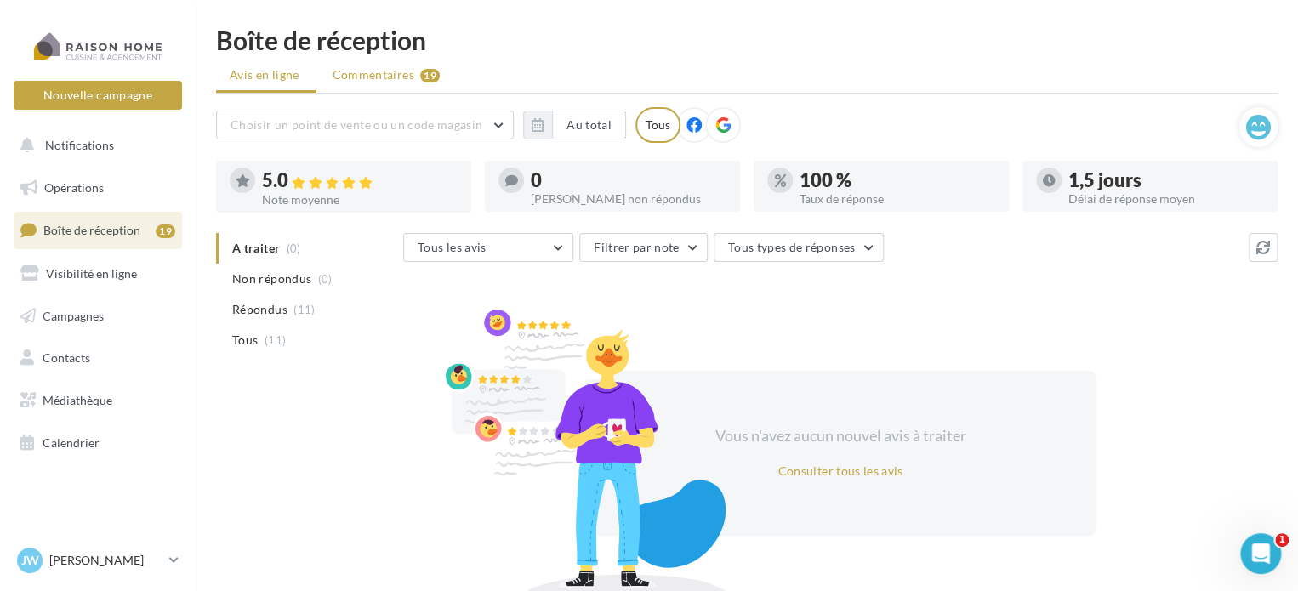
click at [401, 69] on span "Commentaires" at bounding box center [374, 74] width 82 height 17
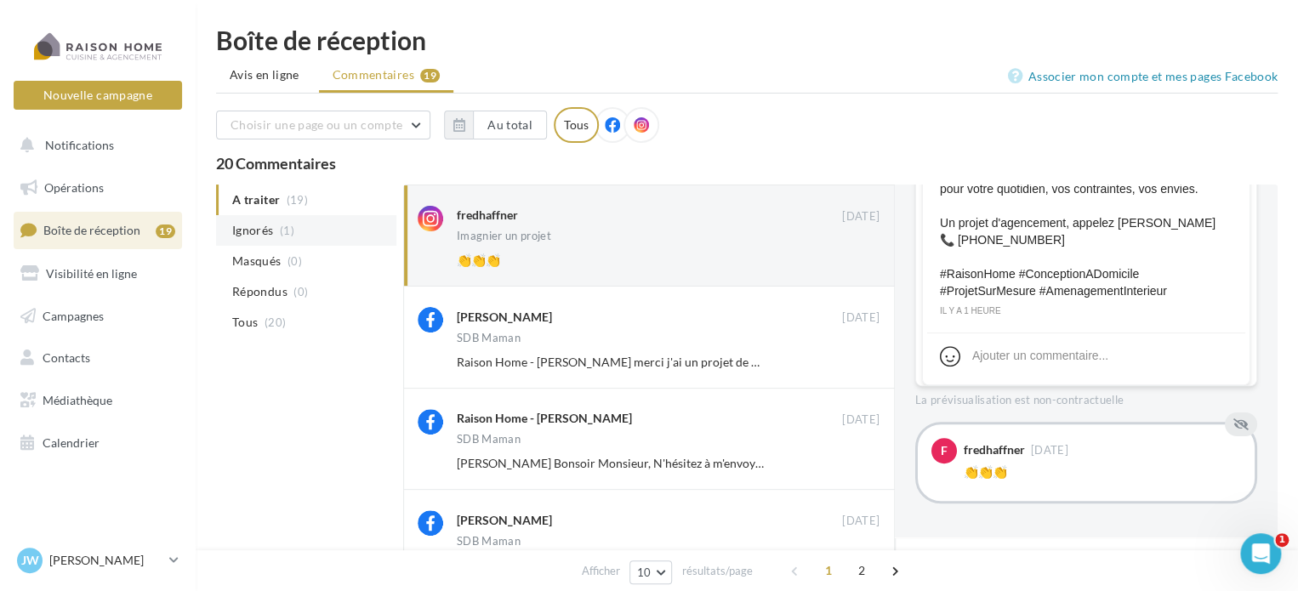
click at [271, 236] on span "Ignorés" at bounding box center [252, 230] width 41 height 17
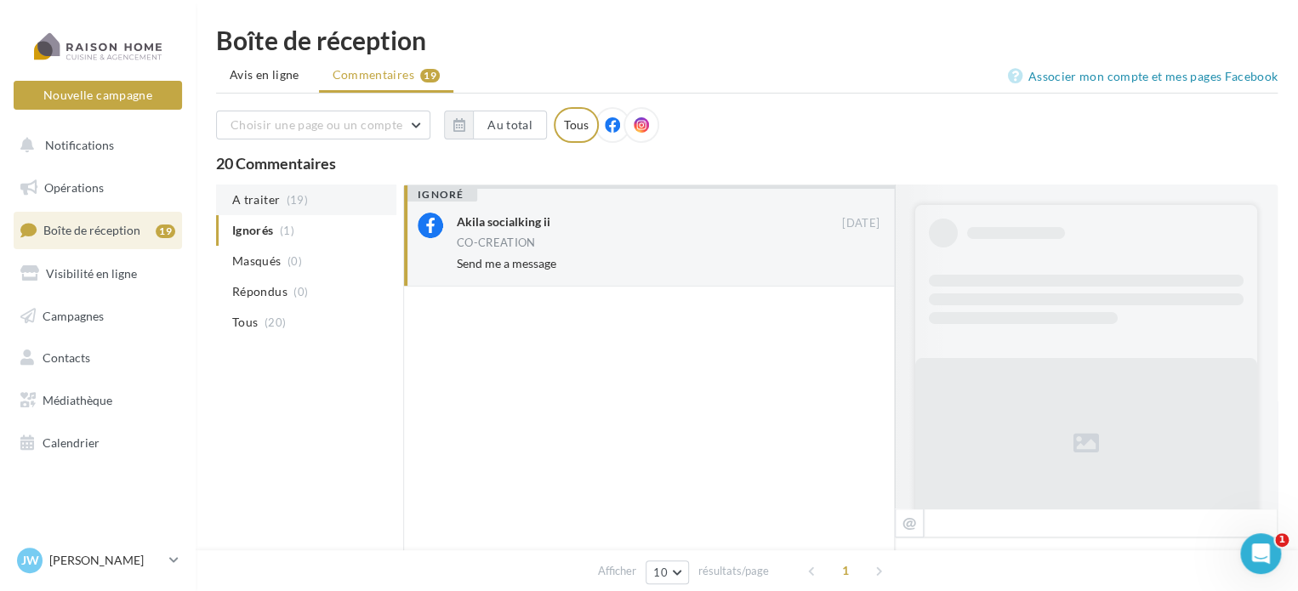
click at [282, 196] on li "A traiter (19)" at bounding box center [306, 200] width 180 height 31
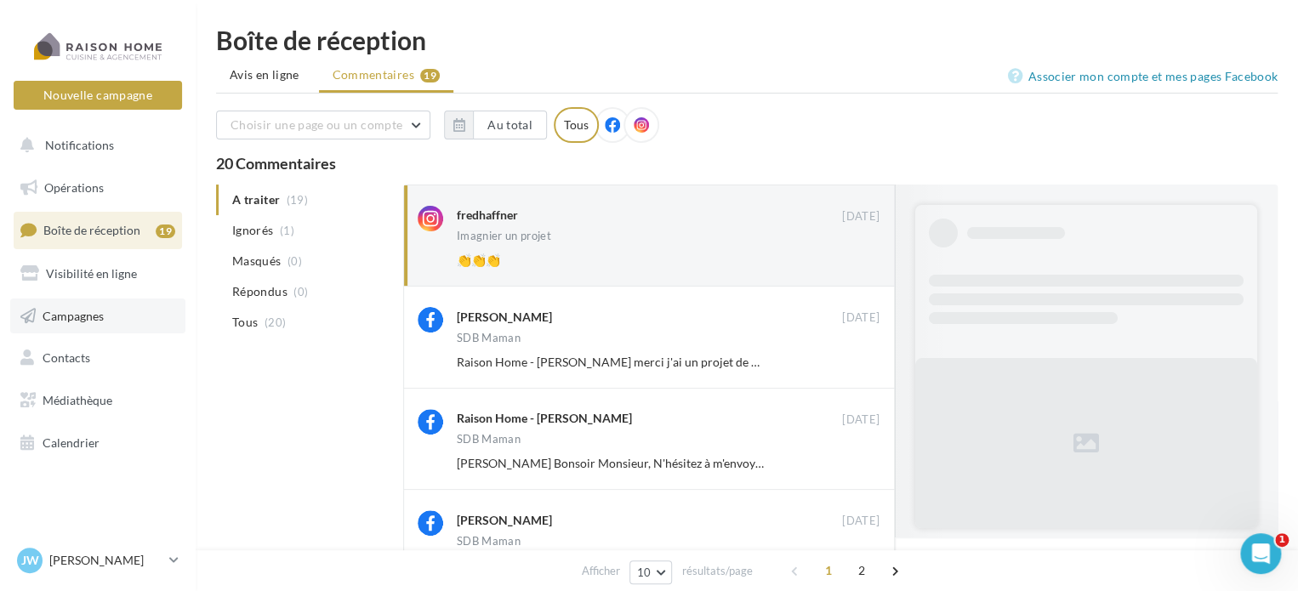
click at [114, 309] on link "Campagnes" at bounding box center [97, 317] width 175 height 36
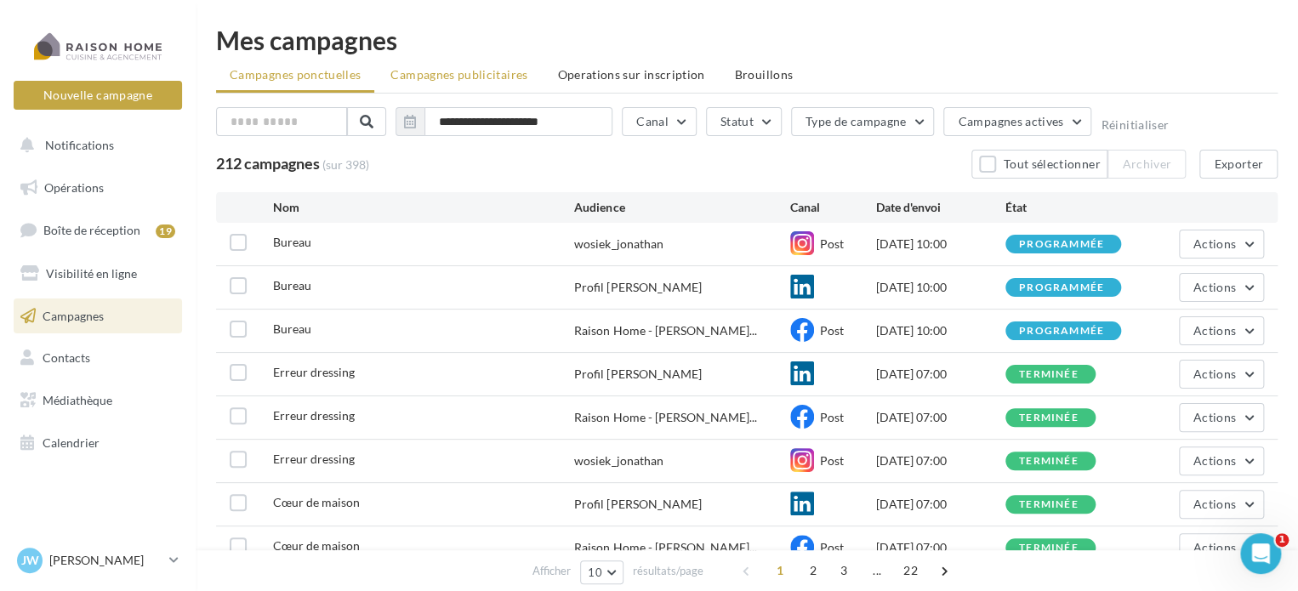
click at [447, 83] on li "Campagnes publicitaires" at bounding box center [459, 75] width 164 height 31
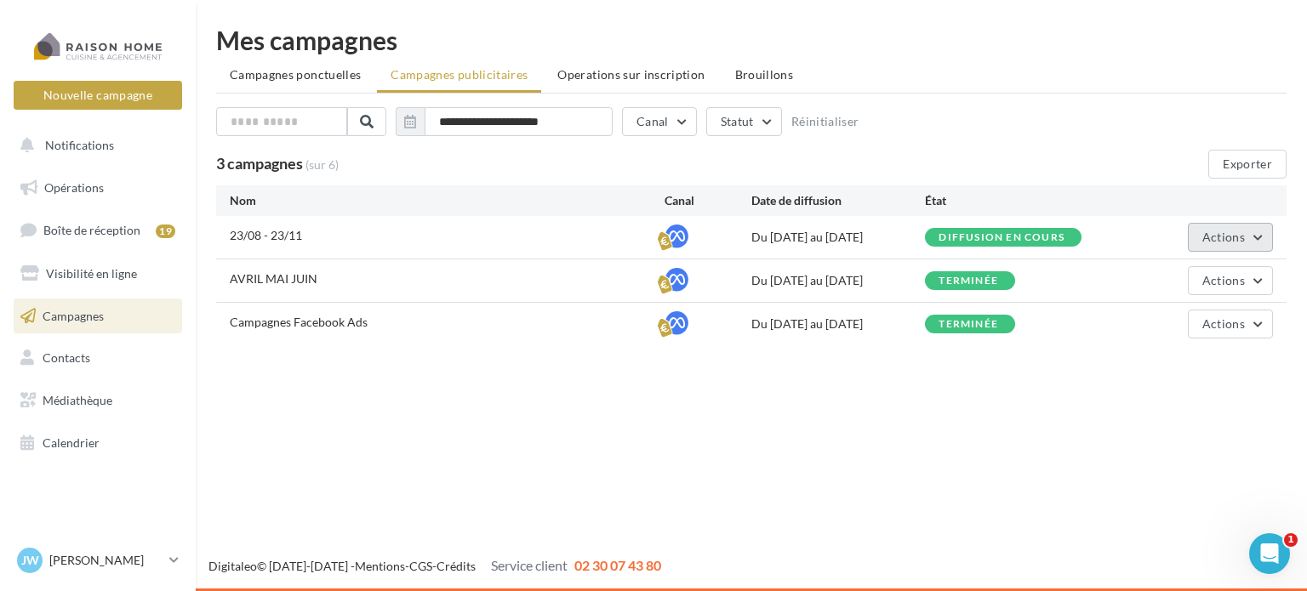
click at [1235, 230] on span "Actions" at bounding box center [1223, 237] width 43 height 14
click at [1119, 162] on div "Exporter" at bounding box center [1158, 164] width 258 height 29
